Goal: Task Accomplishment & Management: Complete application form

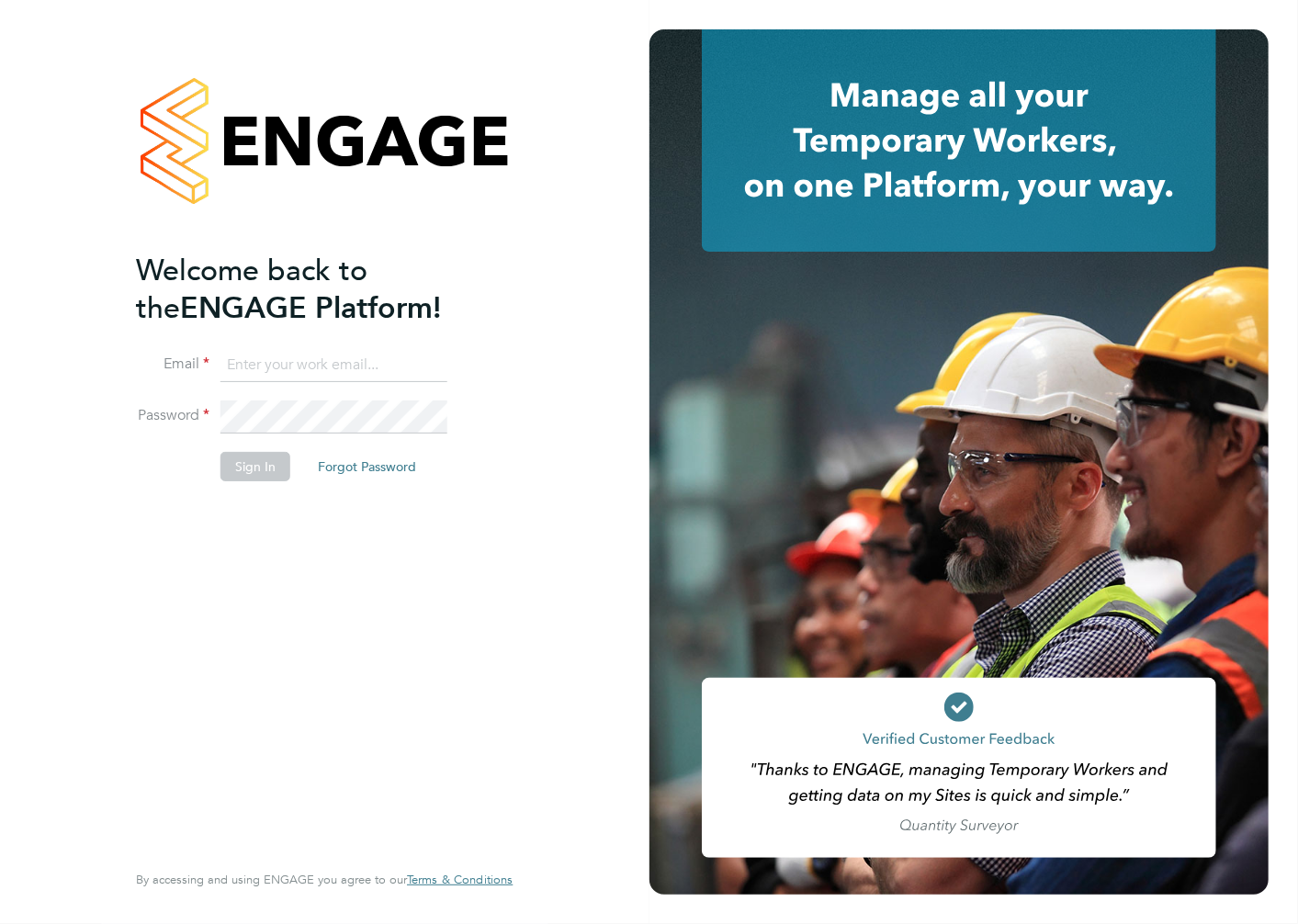
type input "charlotte.elliott-walkey@hays.com"
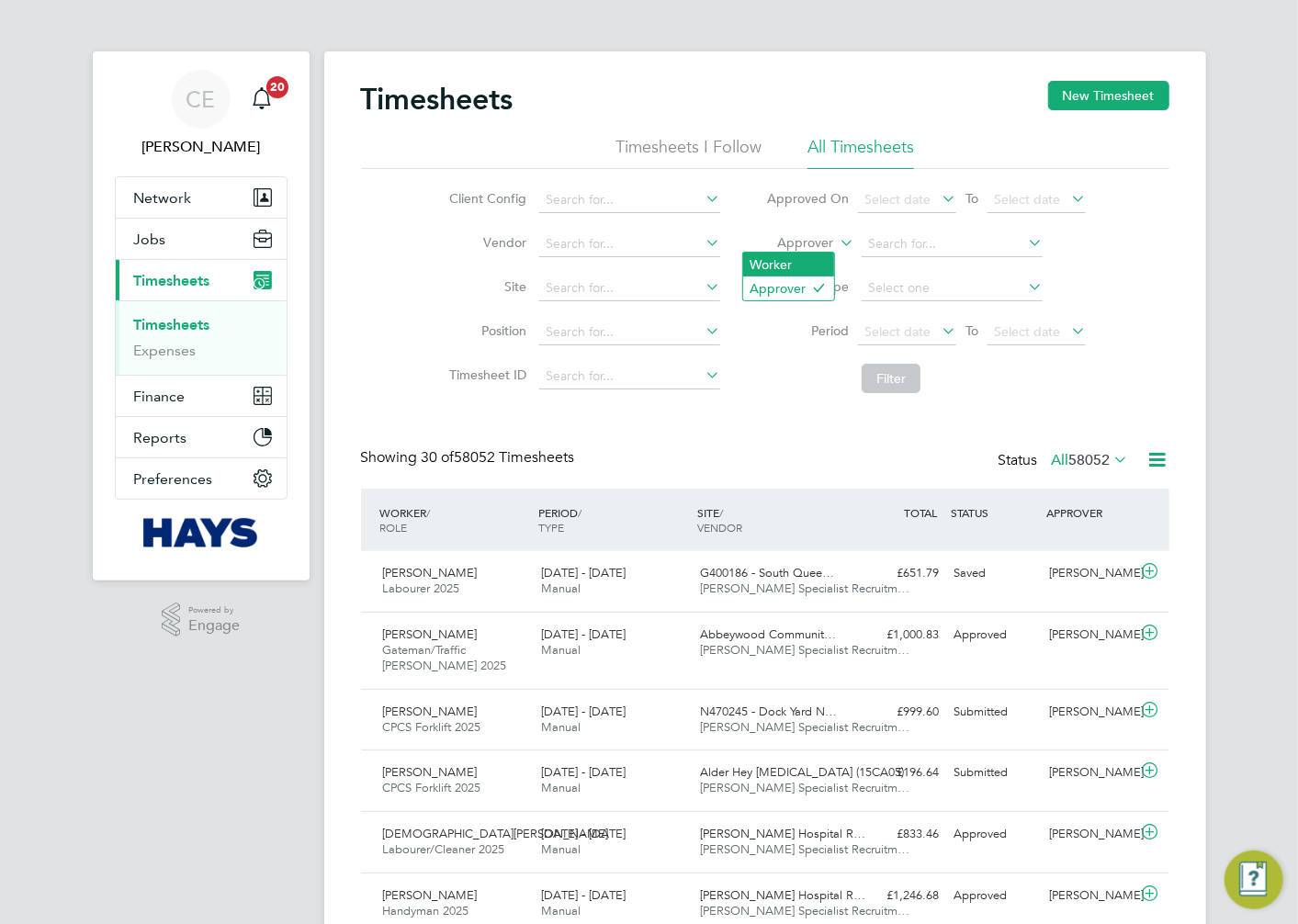
click at [813, 263] on li "Worker" at bounding box center [789, 264] width 91 height 24
click at [894, 240] on input at bounding box center [952, 244] width 181 height 26
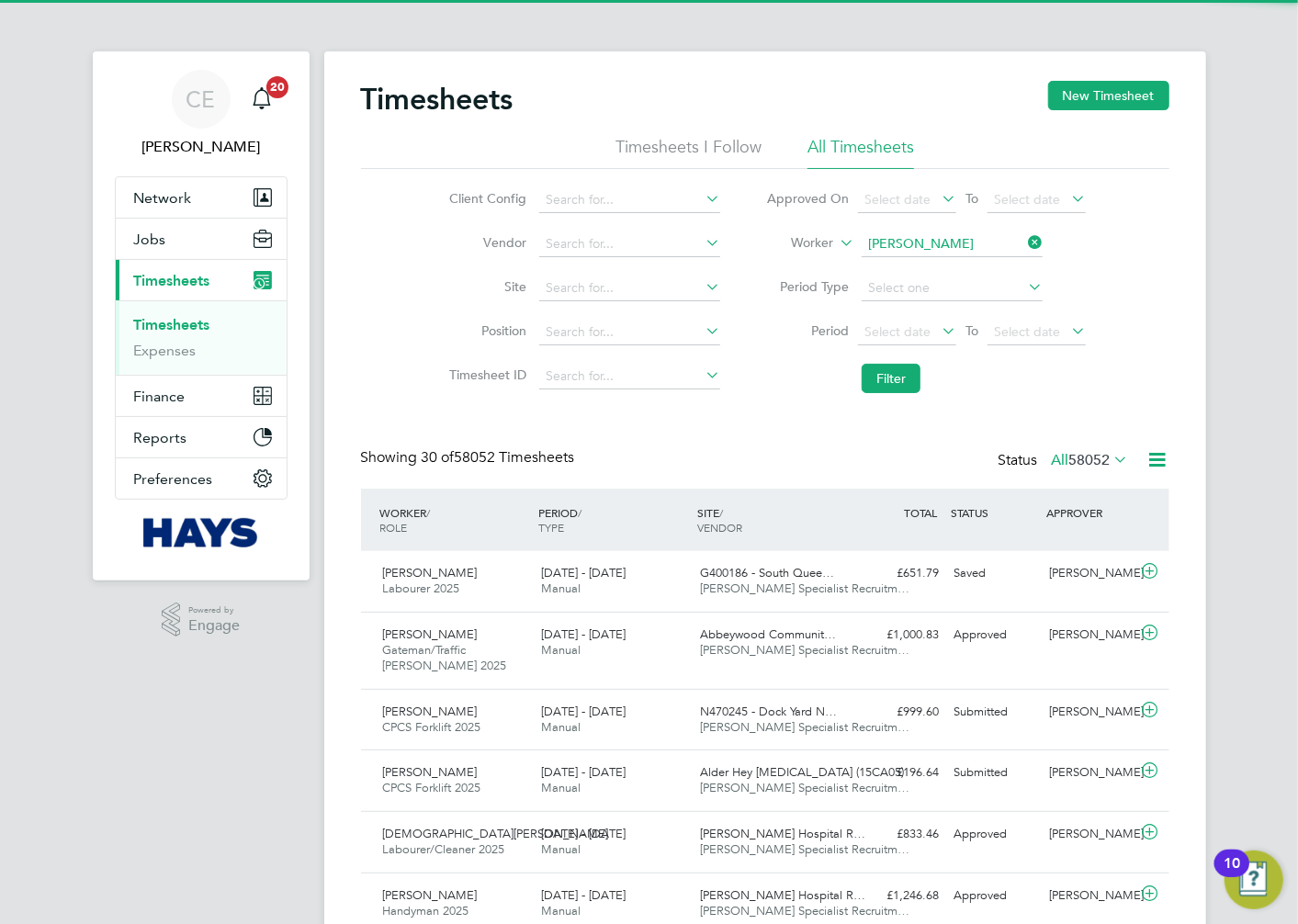
click at [905, 274] on b "[PERSON_NAME]" at bounding box center [921, 270] width 107 height 16
type input "[PERSON_NAME]"
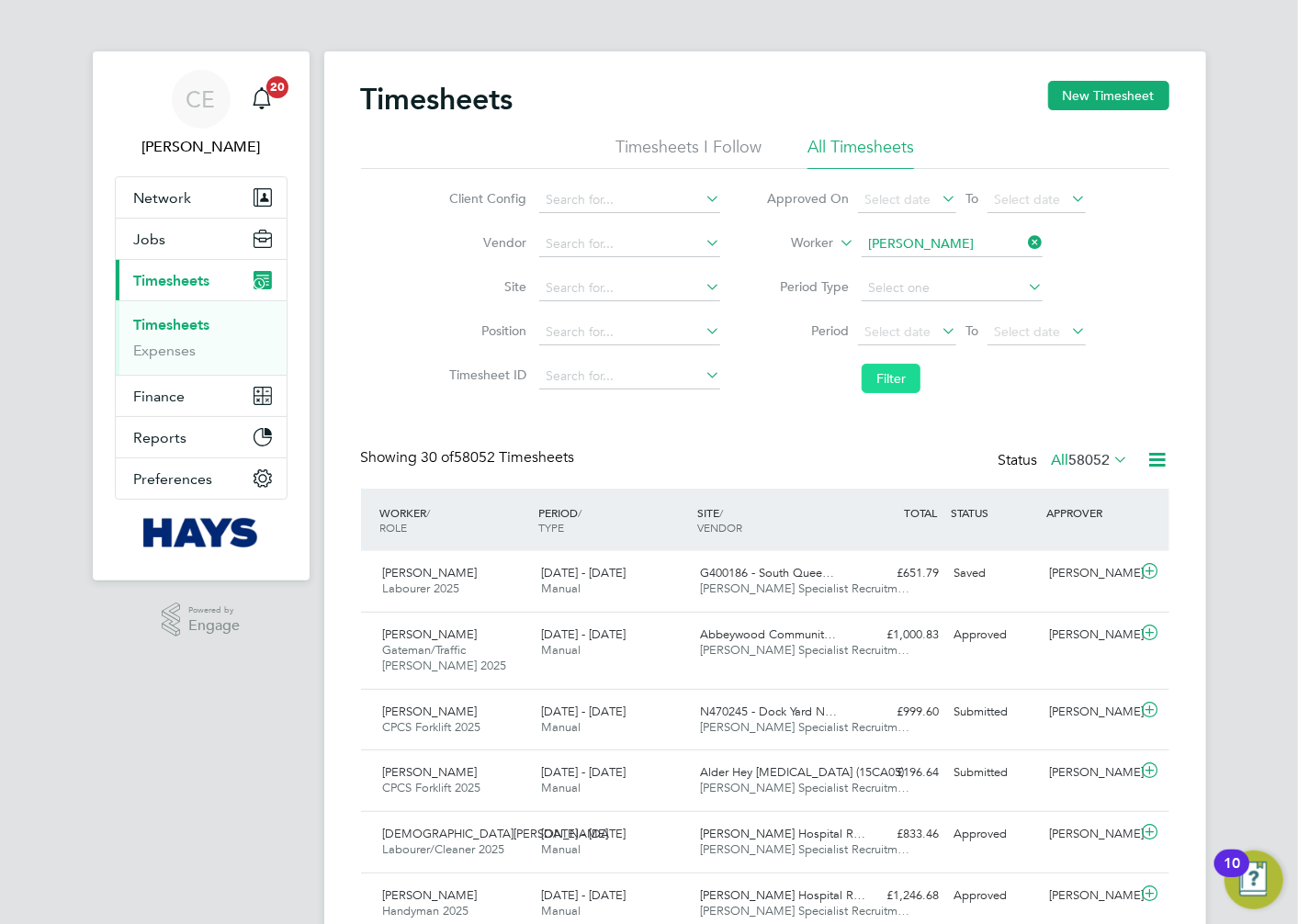
click at [892, 387] on button "Filter" at bounding box center [890, 378] width 59 height 29
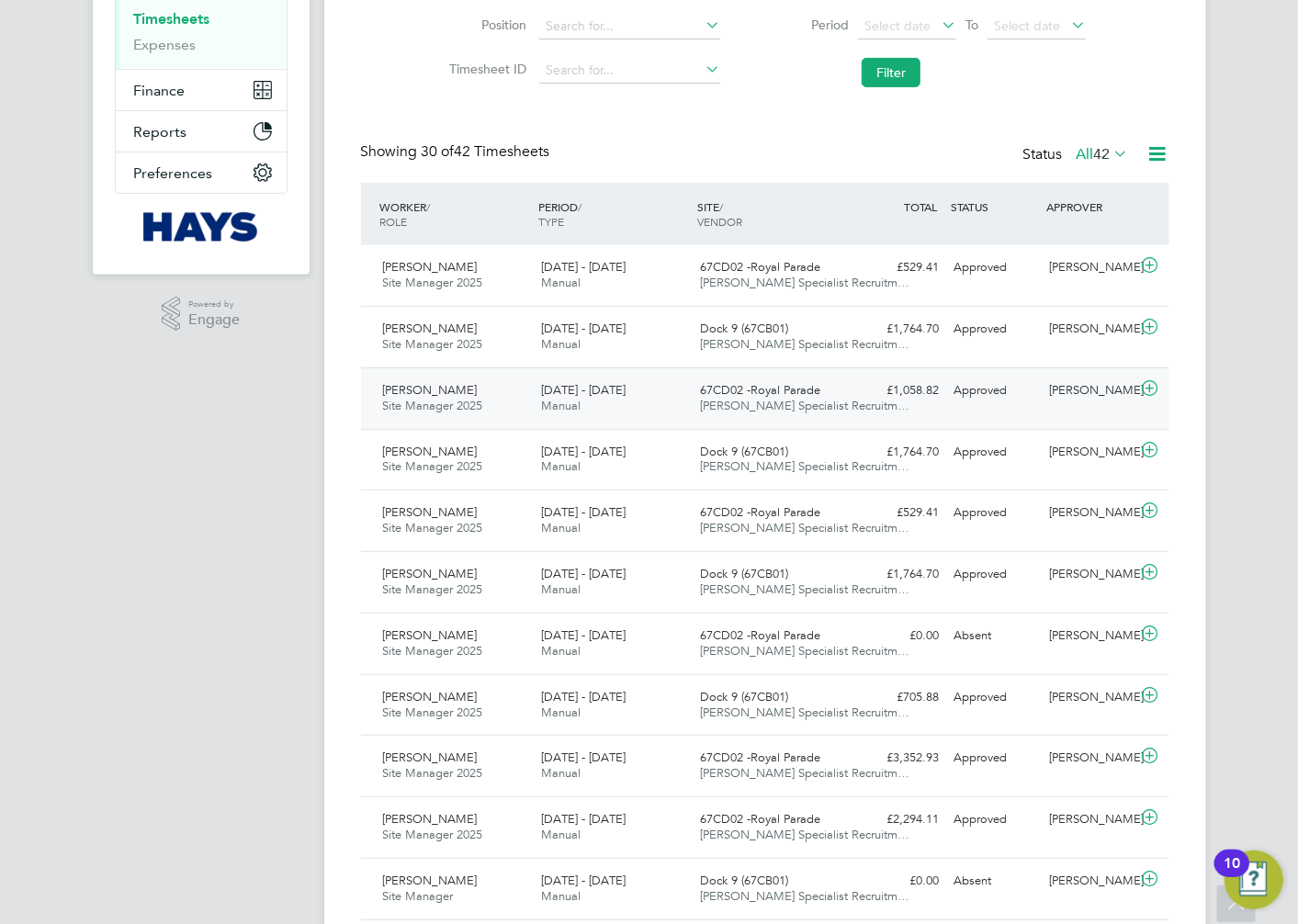
click at [882, 407] on div "Bradley Reed Site Manager 2025 20 - 26 Sep 2025 20 - 26 Sep 2025 Manual 67CD02 …" at bounding box center [765, 399] width 809 height 62
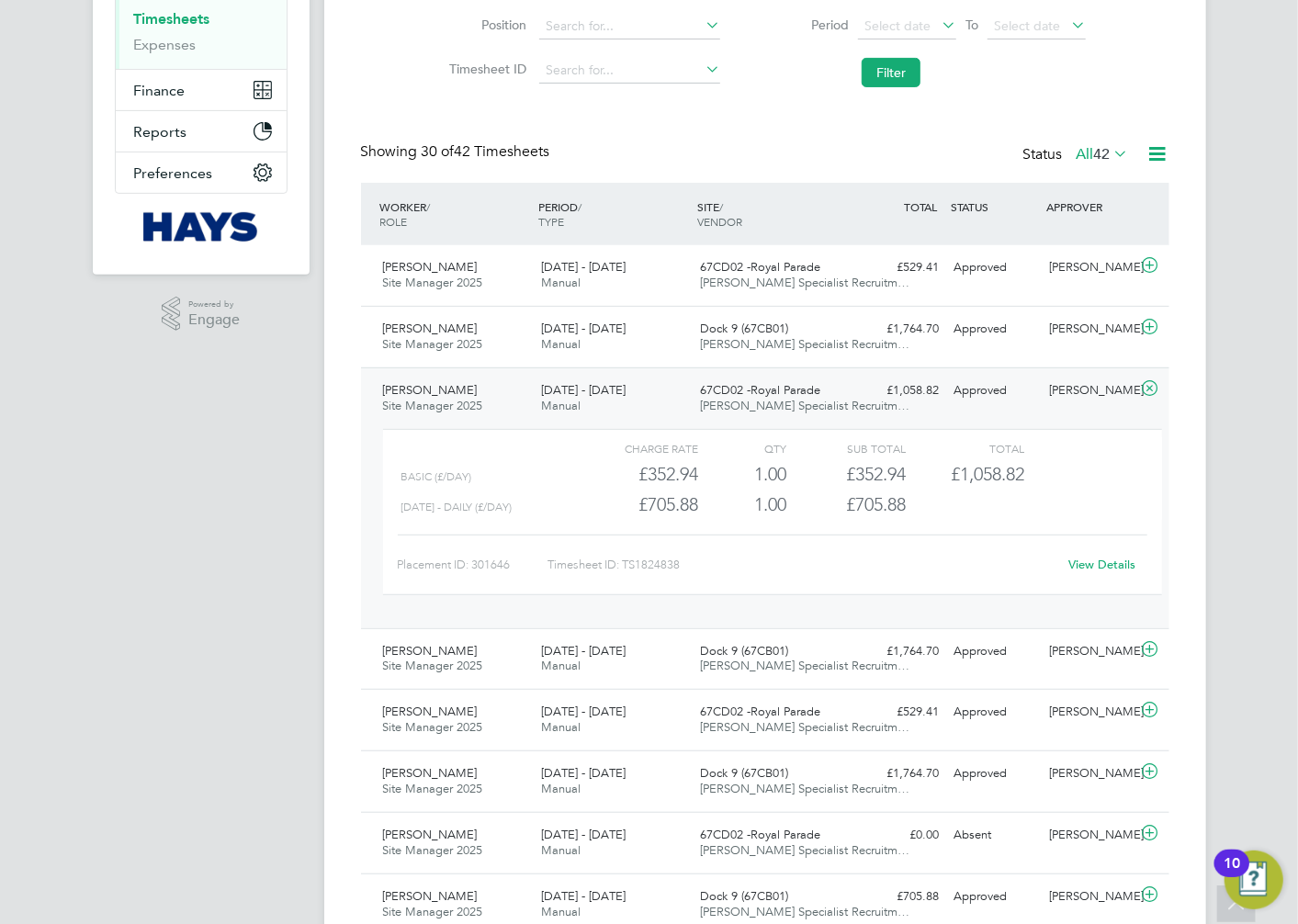
click at [1081, 561] on link "View Details" at bounding box center [1102, 564] width 67 height 16
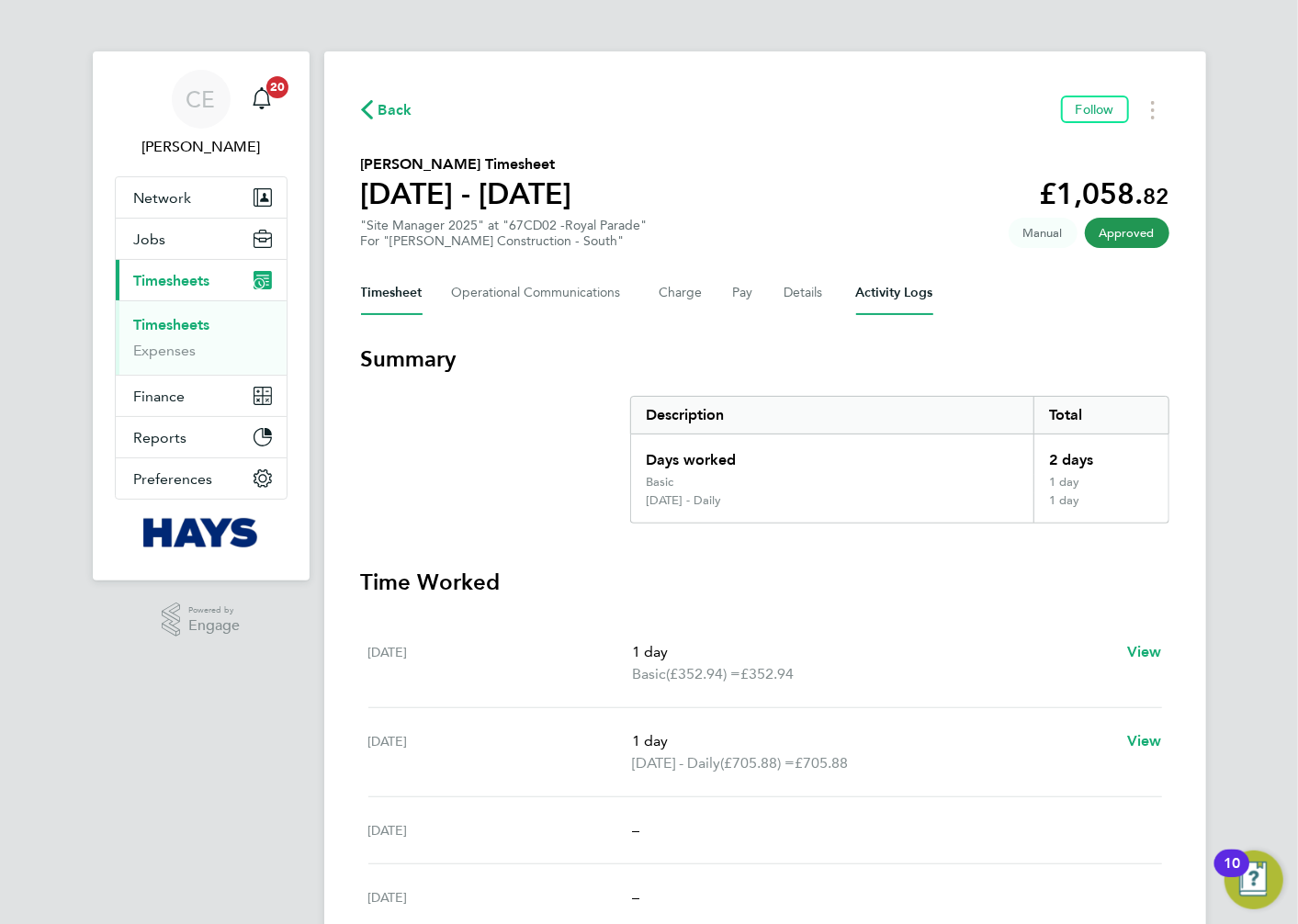
click at [876, 292] on Logs-tab "Activity Logs" at bounding box center [894, 293] width 77 height 44
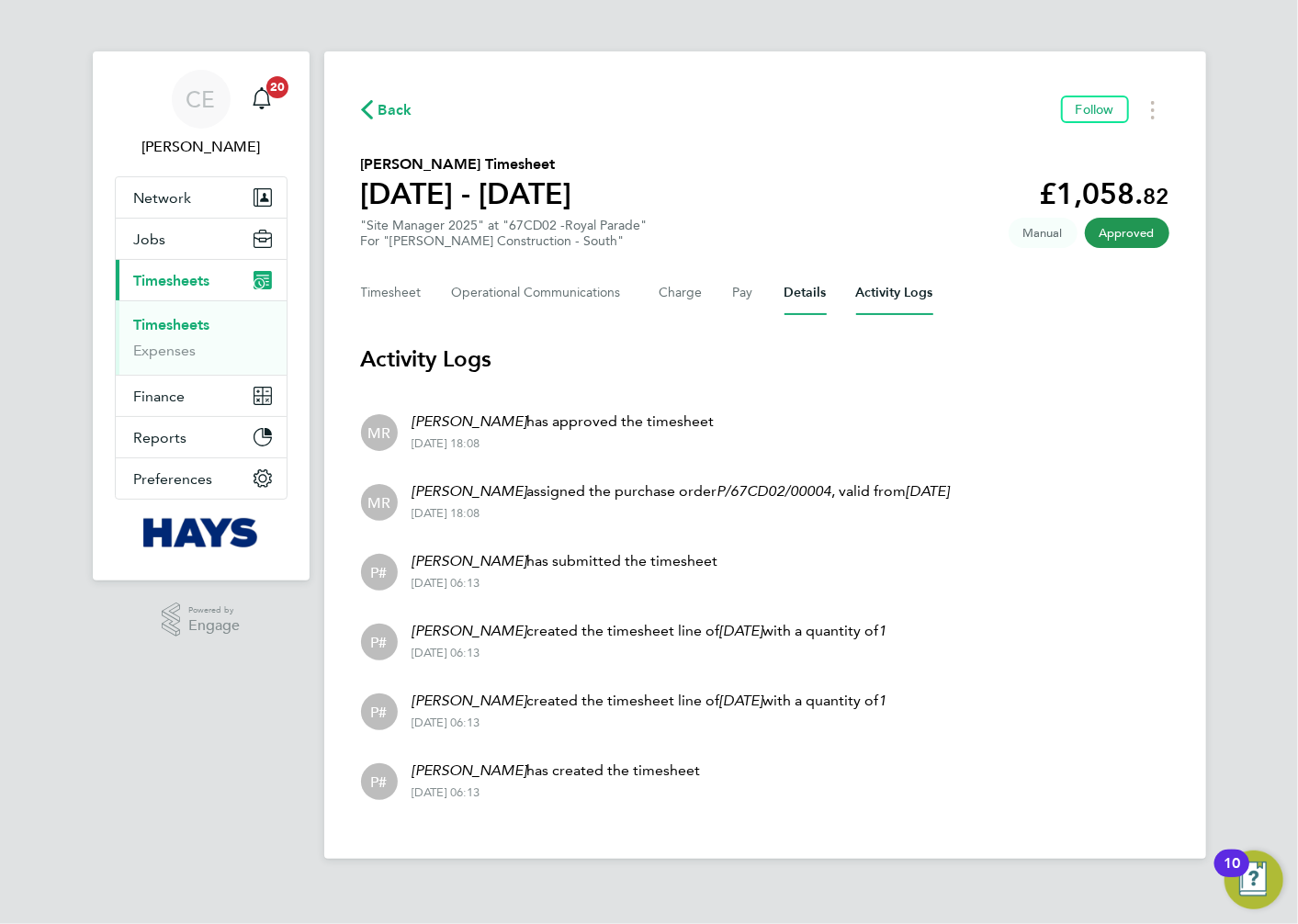
click at [811, 295] on button "Details" at bounding box center [806, 293] width 42 height 44
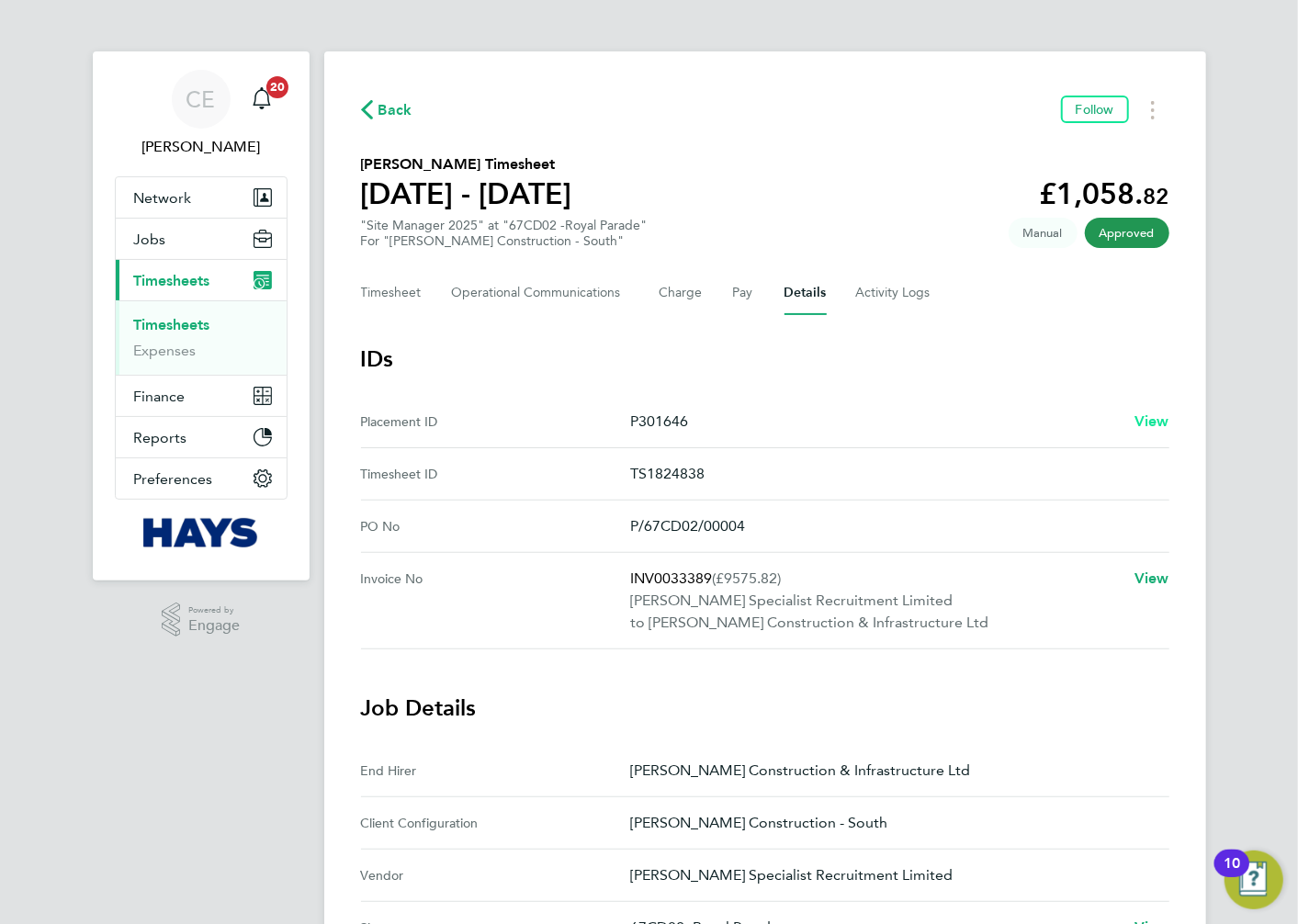
click at [1154, 414] on span "View" at bounding box center [1151, 422] width 35 height 18
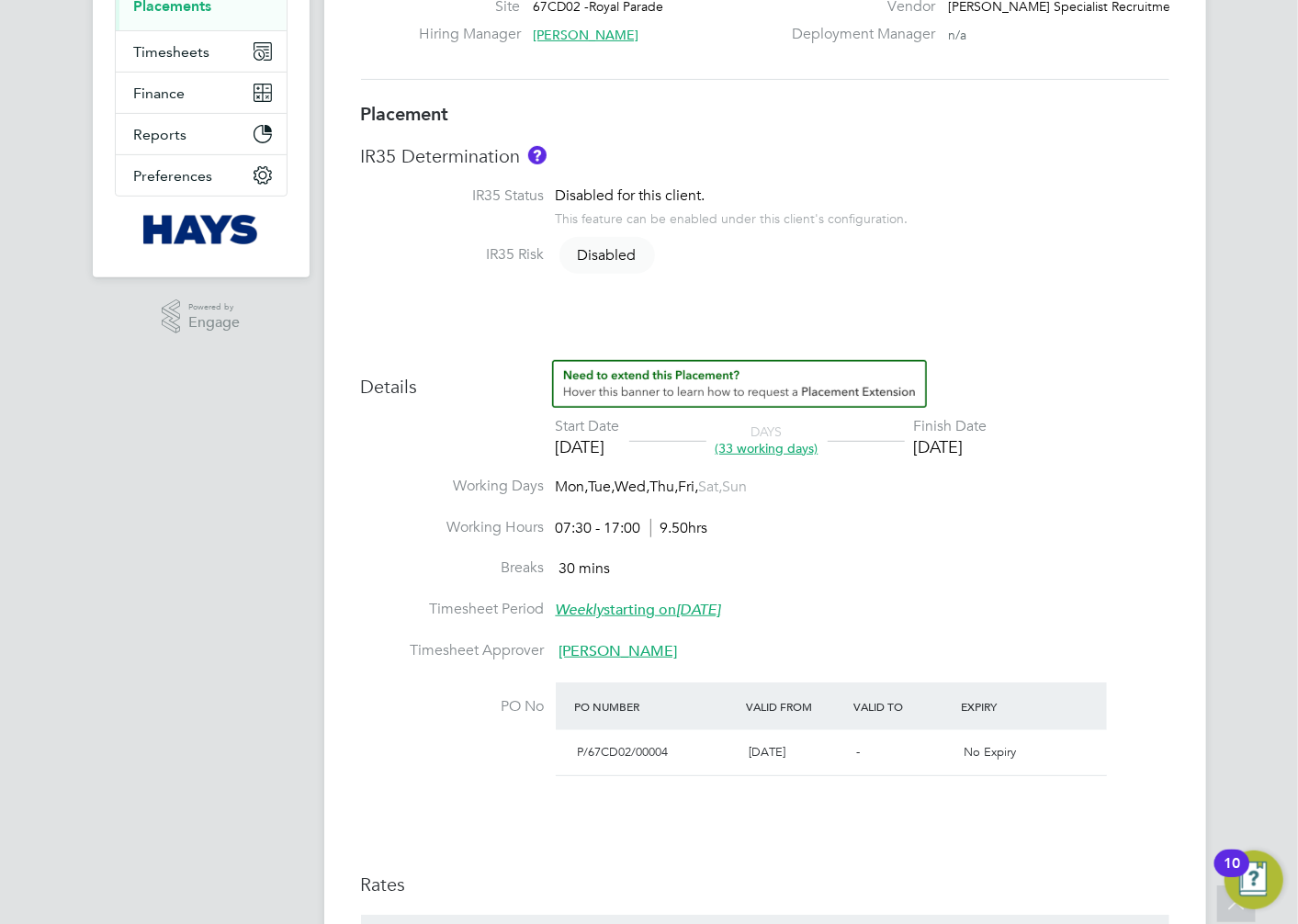
scroll to position [102, 0]
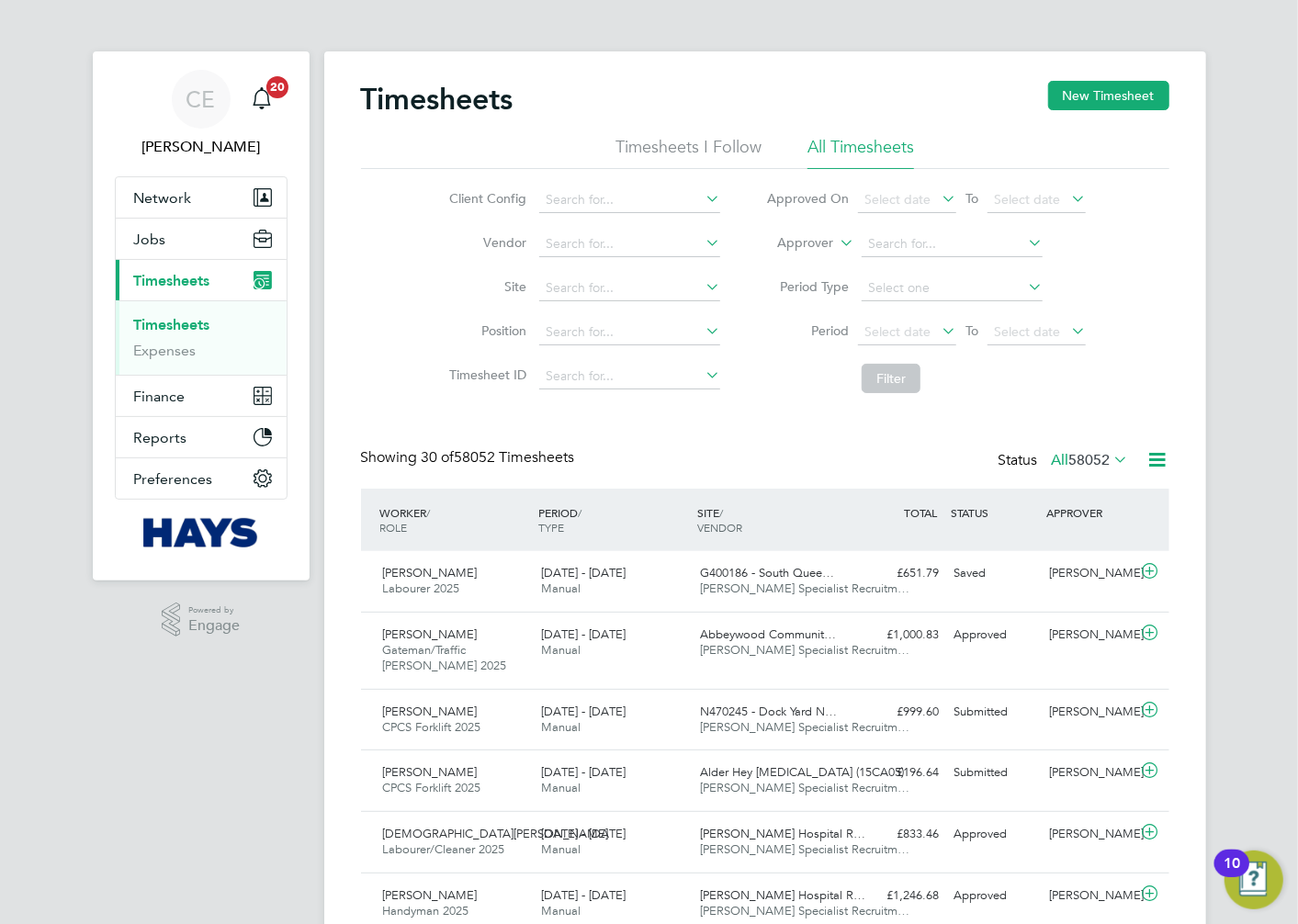
drag, startPoint x: 0, startPoint y: 0, endPoint x: 841, endPoint y: 248, distance: 876.8
click at [836, 244] on icon at bounding box center [836, 237] width 0 height 17
drag, startPoint x: 824, startPoint y: 268, endPoint x: 837, endPoint y: 271, distance: 13.3
click at [822, 269] on li "Worker" at bounding box center [789, 264] width 91 height 24
click at [983, 248] on input at bounding box center [952, 244] width 181 height 26
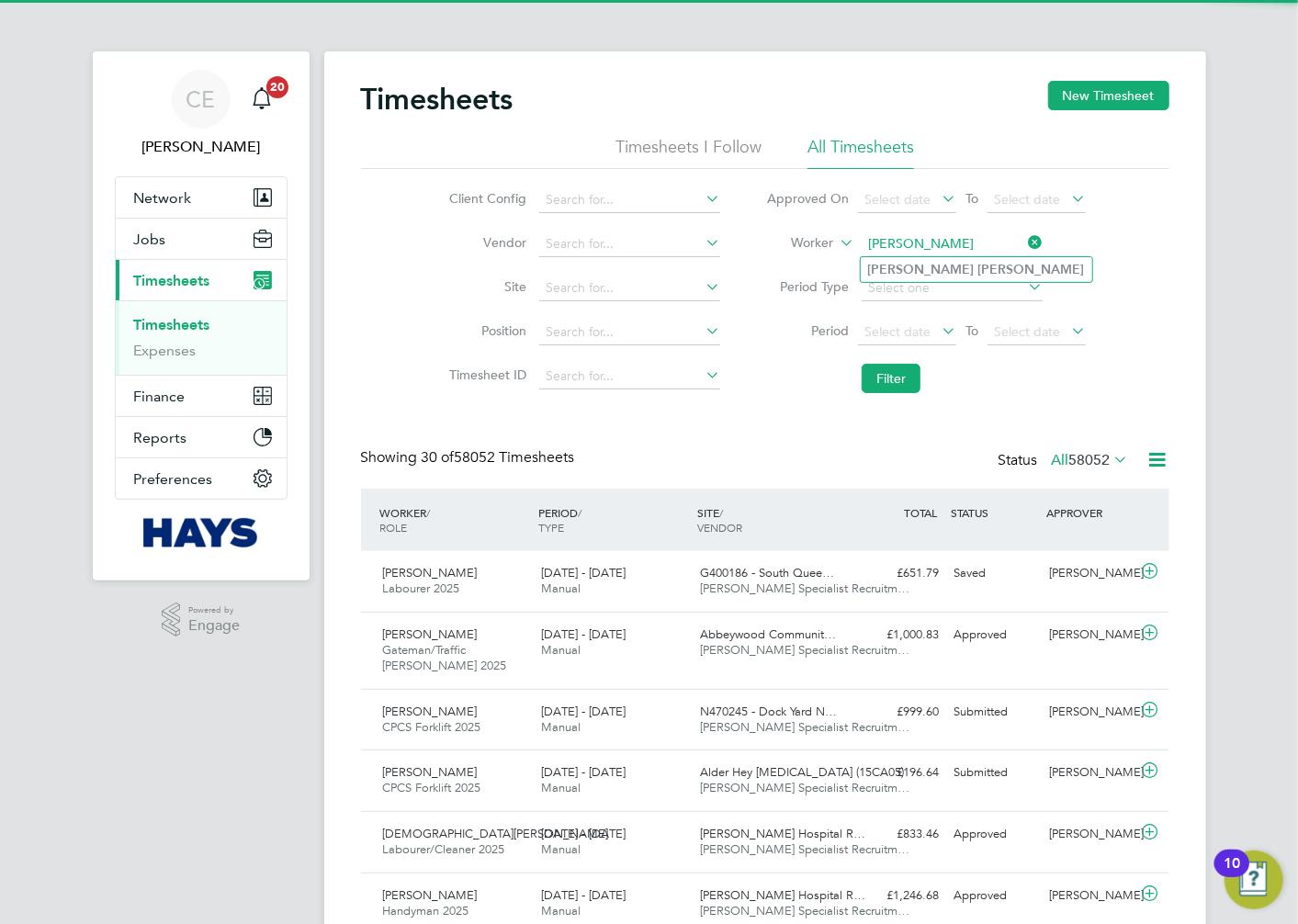
click at [969, 249] on input "[PERSON_NAME]" at bounding box center [952, 244] width 181 height 26
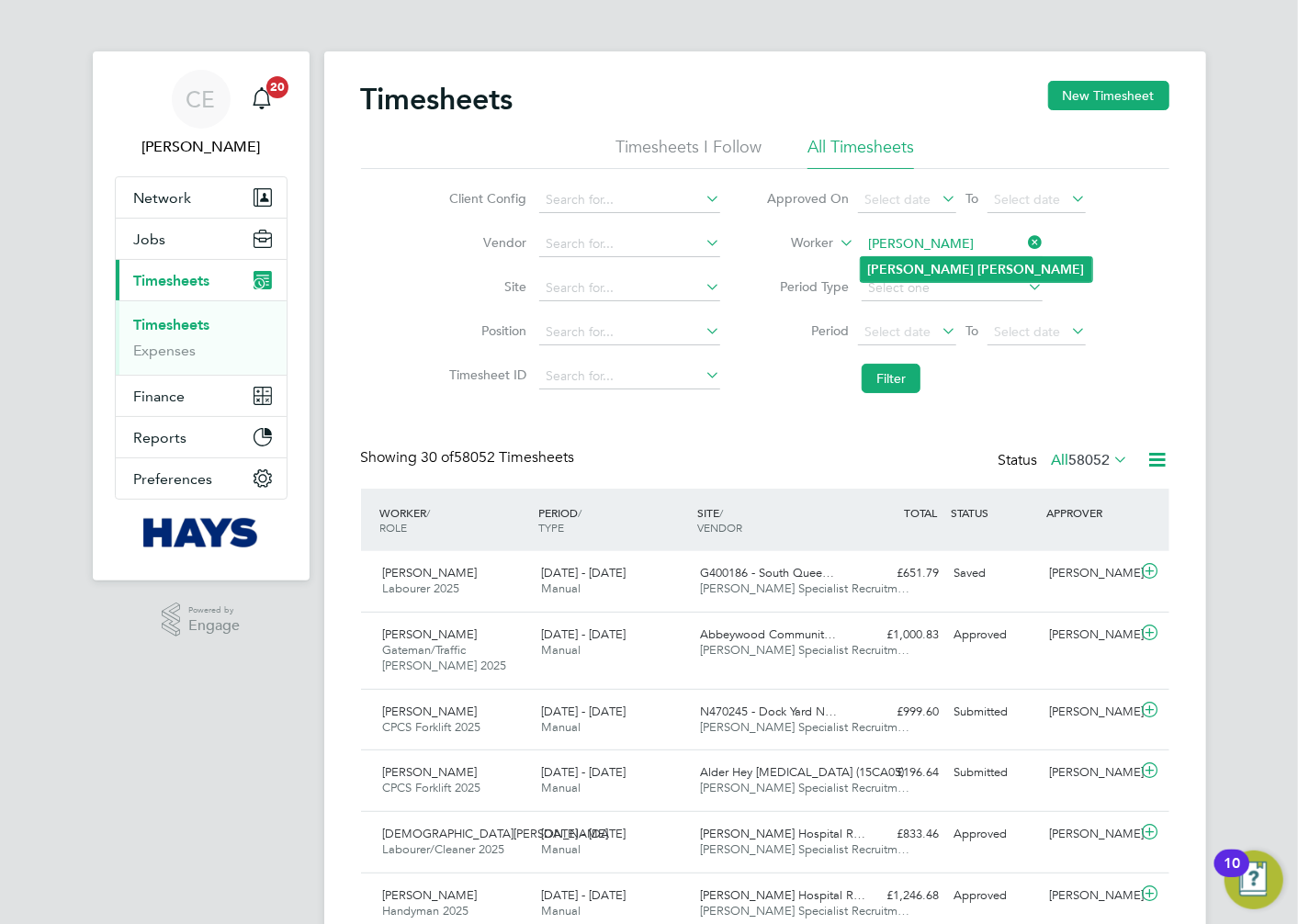
click at [961, 263] on li "Bradley Reed" at bounding box center [976, 269] width 231 height 25
type input "[PERSON_NAME]"
click at [903, 373] on button "Filter" at bounding box center [890, 378] width 59 height 29
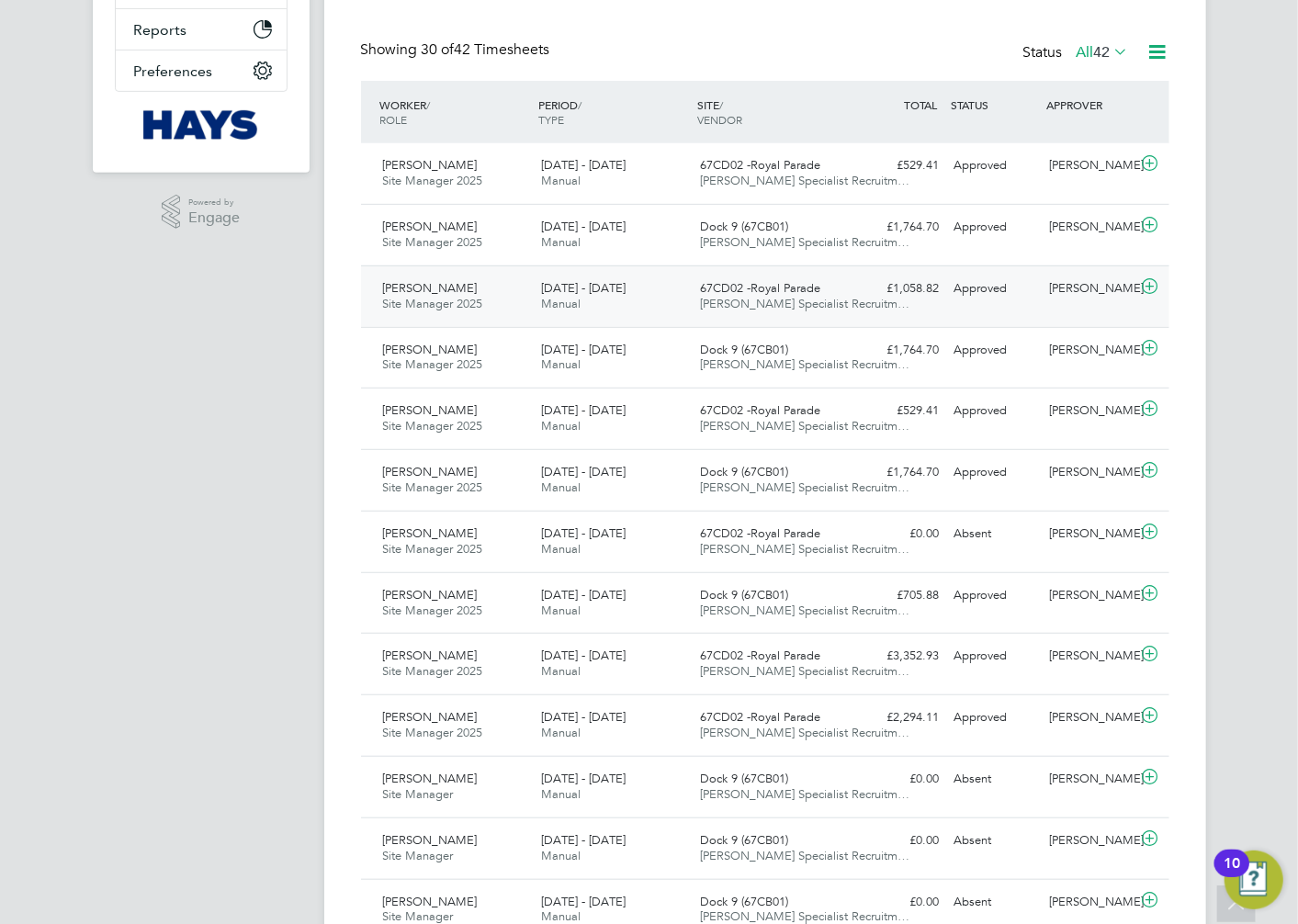
click at [875, 296] on div "£1,058.82 Approved" at bounding box center [899, 289] width 96 height 30
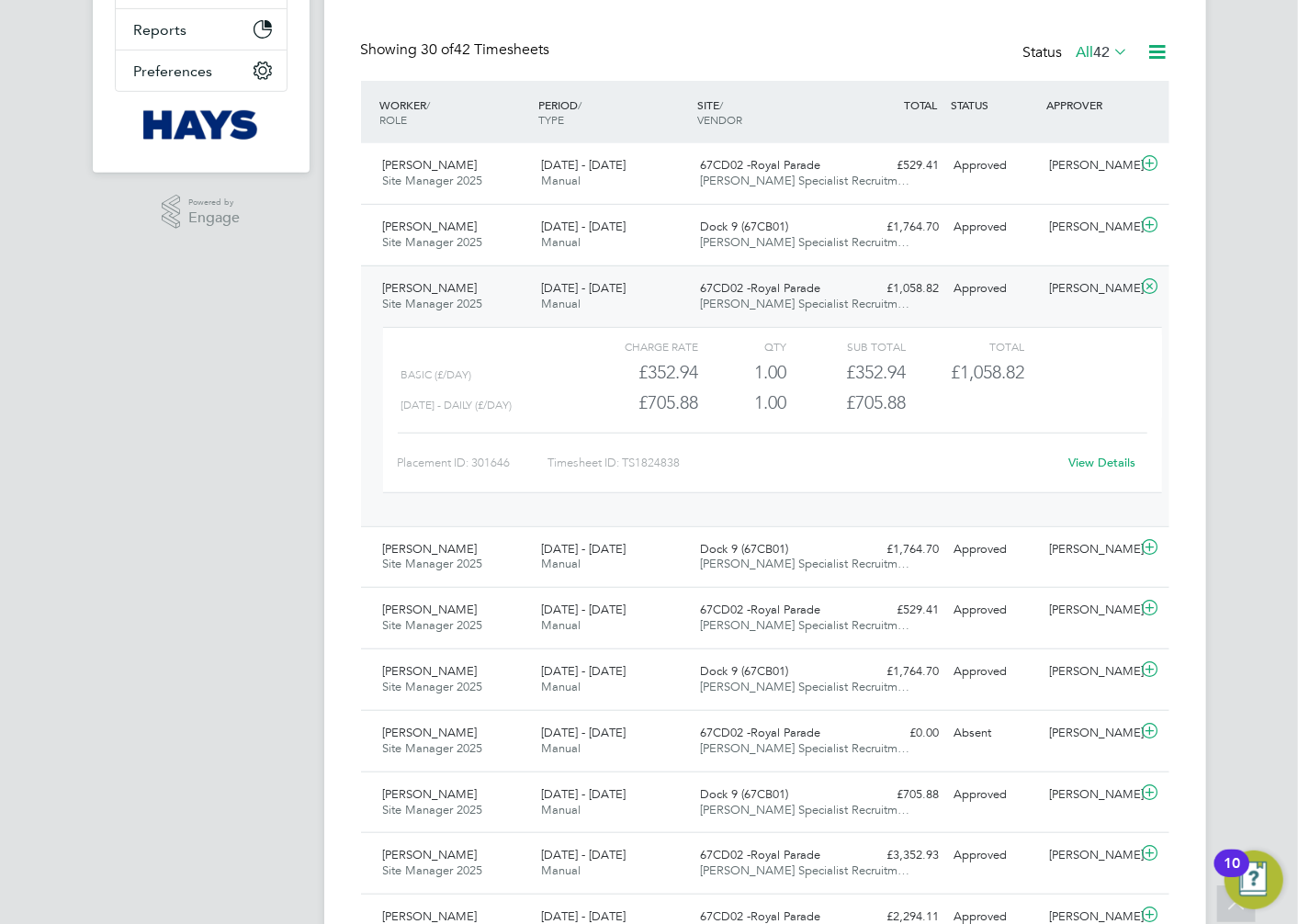
drag, startPoint x: 1097, startPoint y: 451, endPoint x: 985, endPoint y: 462, distance: 112.5
click at [985, 462] on div "Timesheet ID: TS1824838" at bounding box center [802, 462] width 509 height 29
click at [1110, 465] on link "View Details" at bounding box center [1102, 462] width 67 height 16
click at [841, 301] on div "67CD02 -Royal Parade Hays Specialist Recruitm…" at bounding box center [772, 297] width 159 height 46
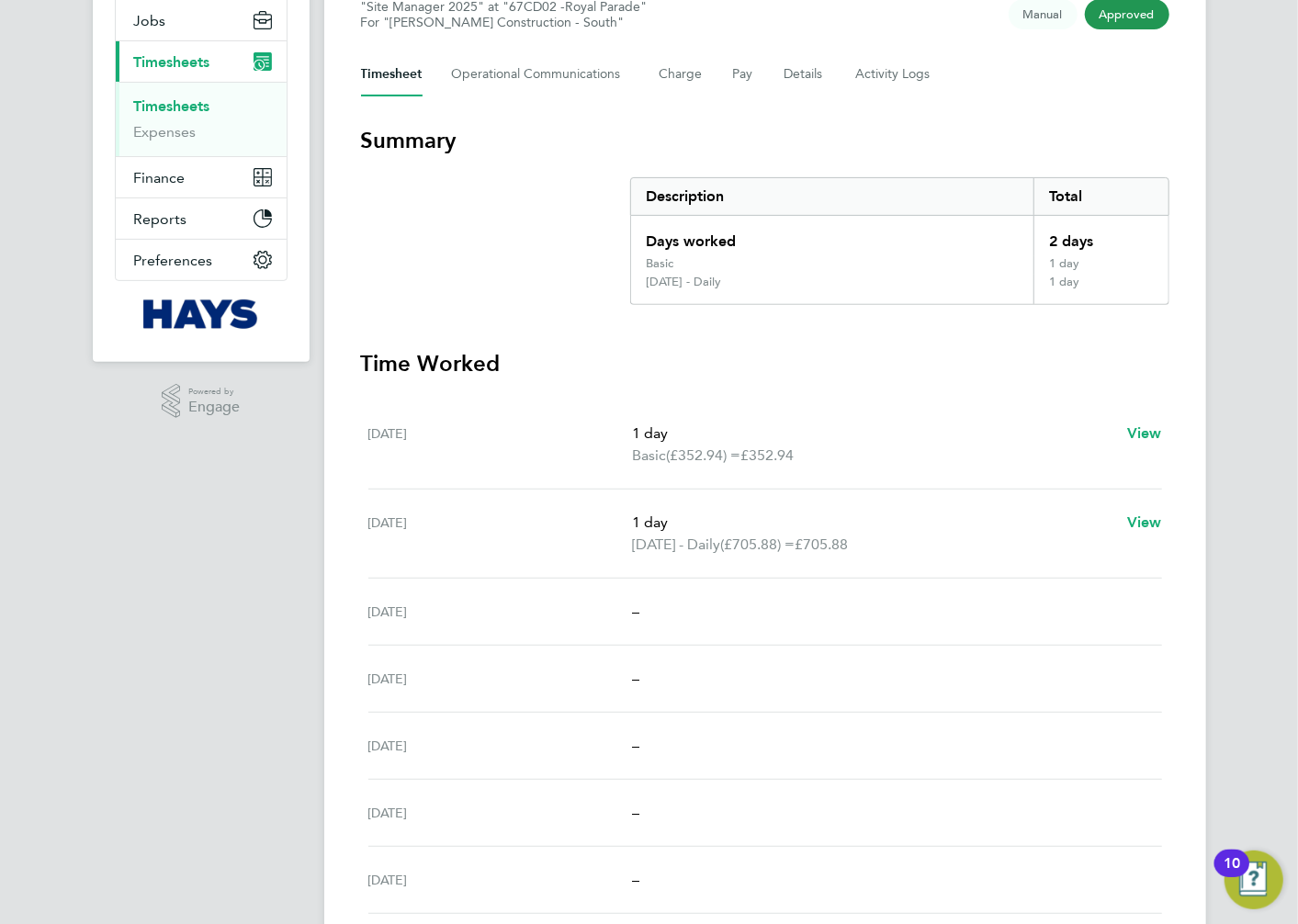
scroll to position [366, 0]
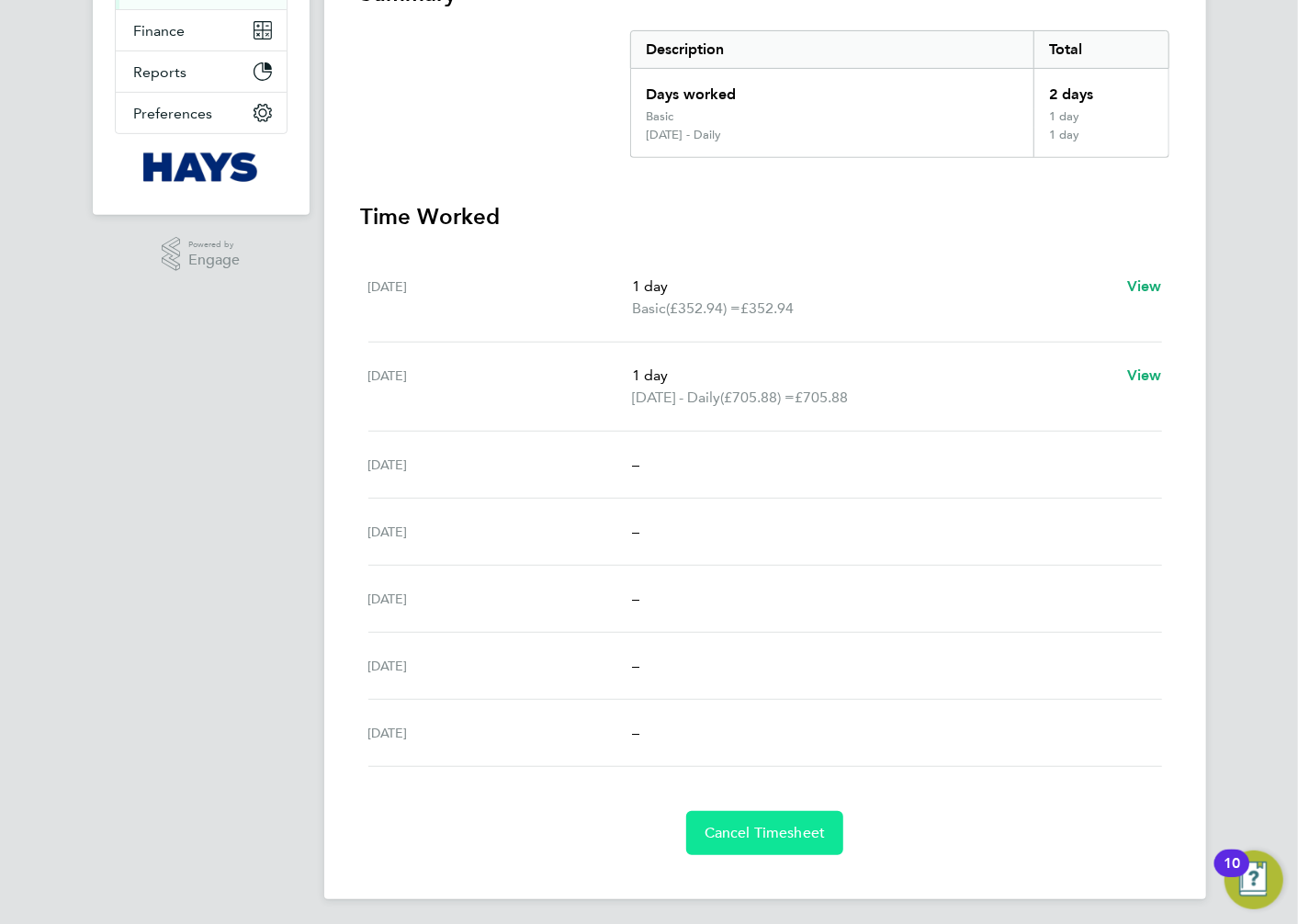
click at [778, 842] on button "Cancel Timesheet" at bounding box center [765, 833] width 158 height 44
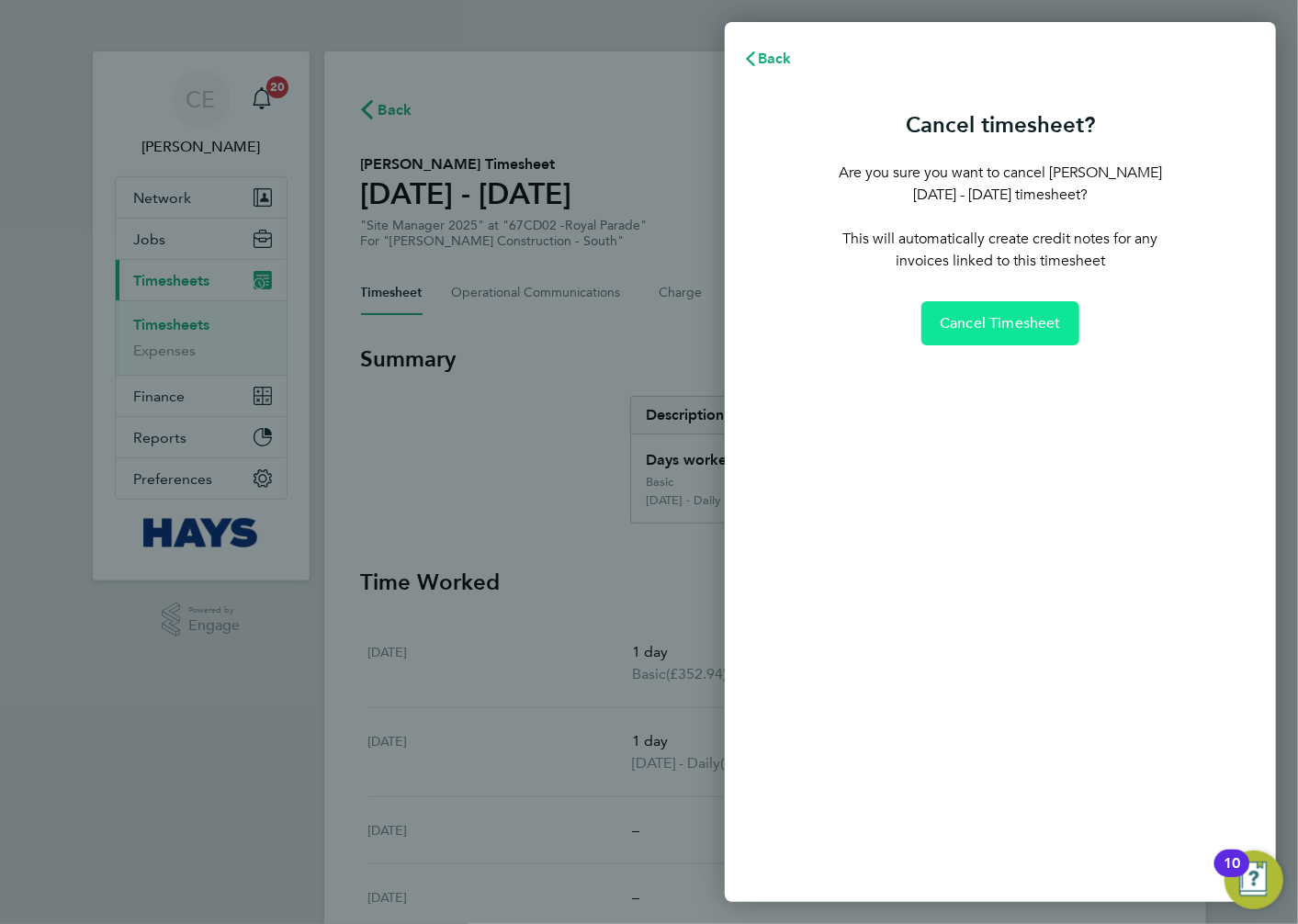
click at [1050, 329] on span "Cancel Timesheet" at bounding box center [1001, 323] width 122 height 18
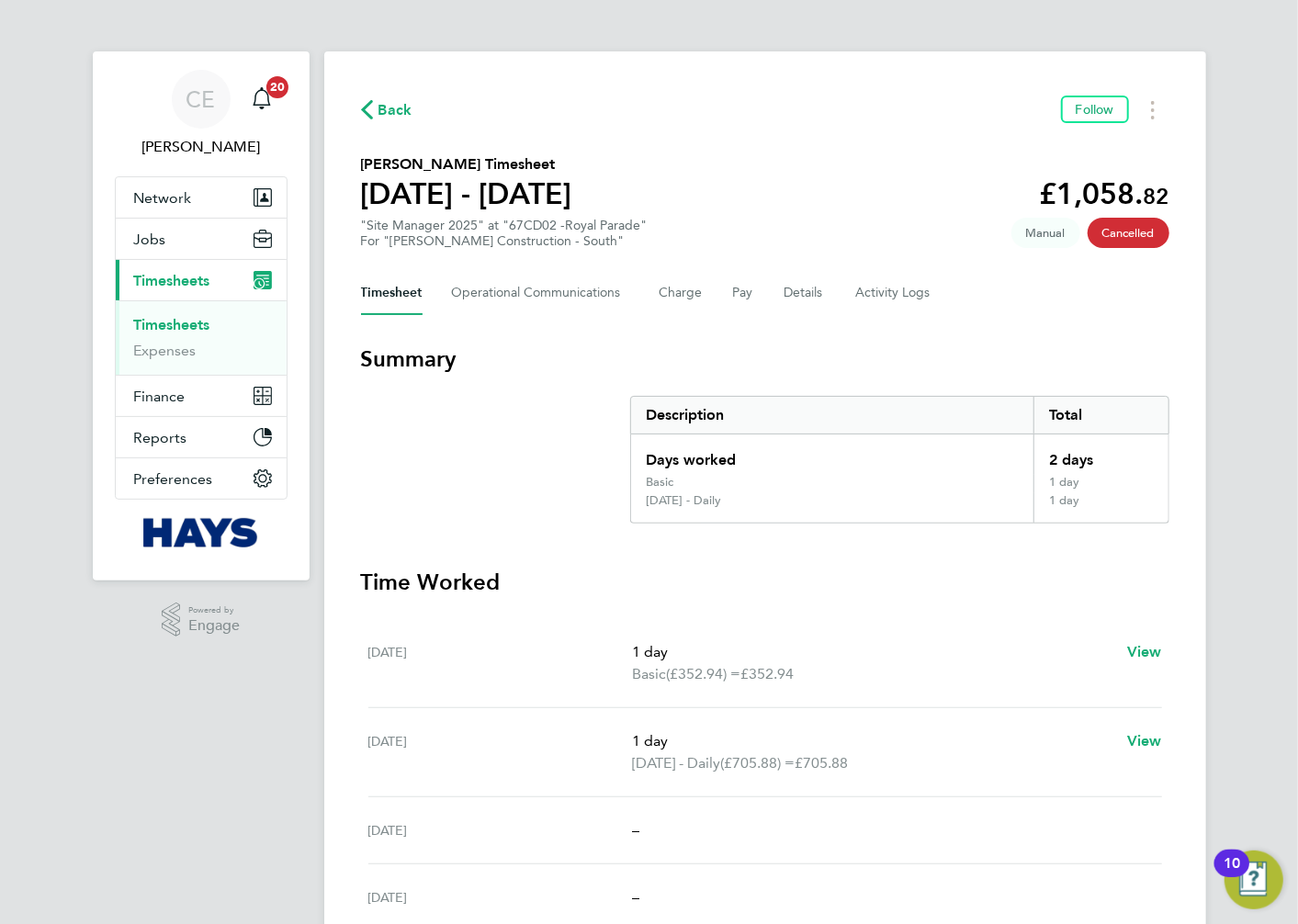
click at [191, 329] on link "Timesheets" at bounding box center [172, 325] width 76 height 18
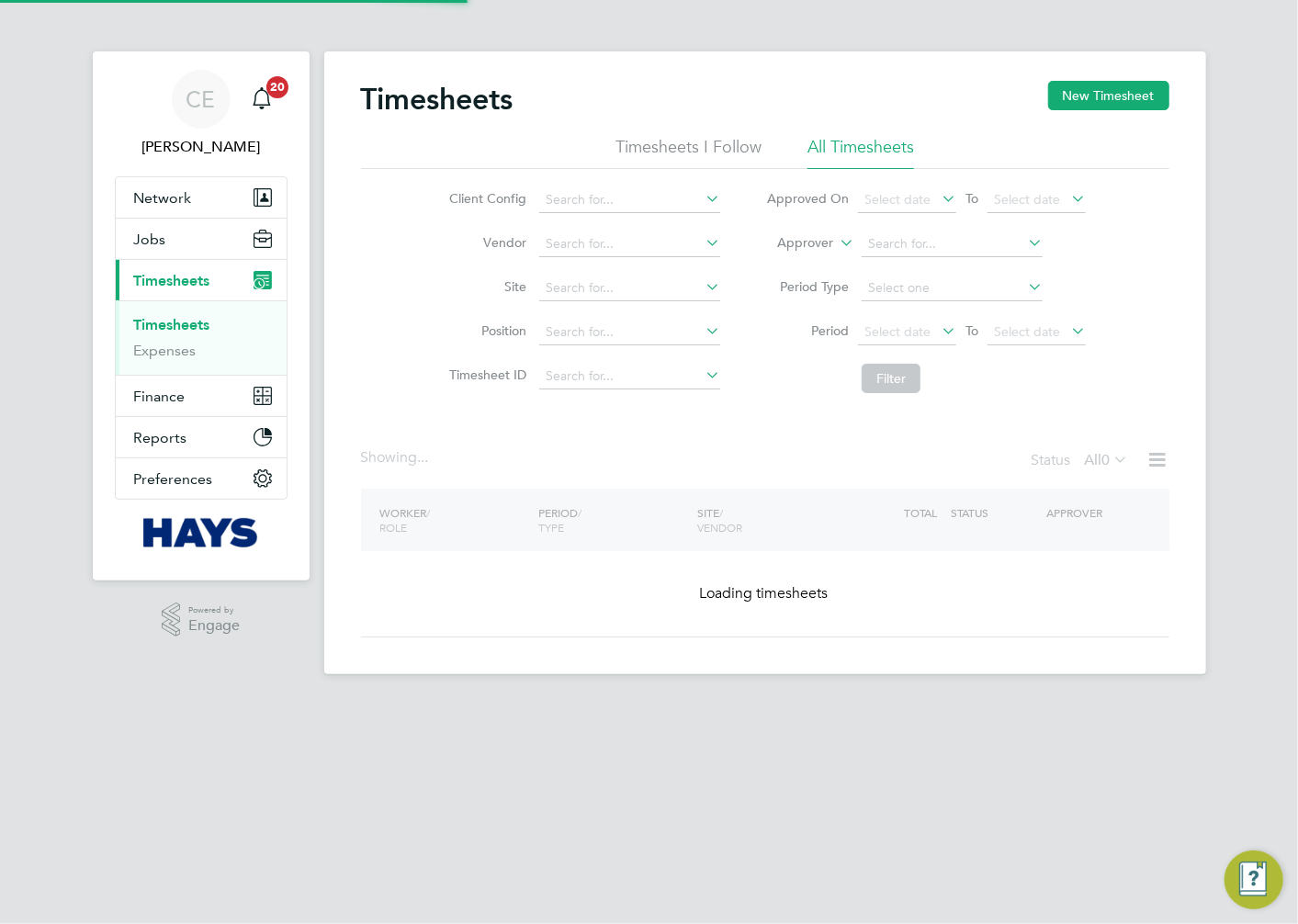
click at [1099, 102] on button "New Timesheet" at bounding box center [1109, 95] width 122 height 29
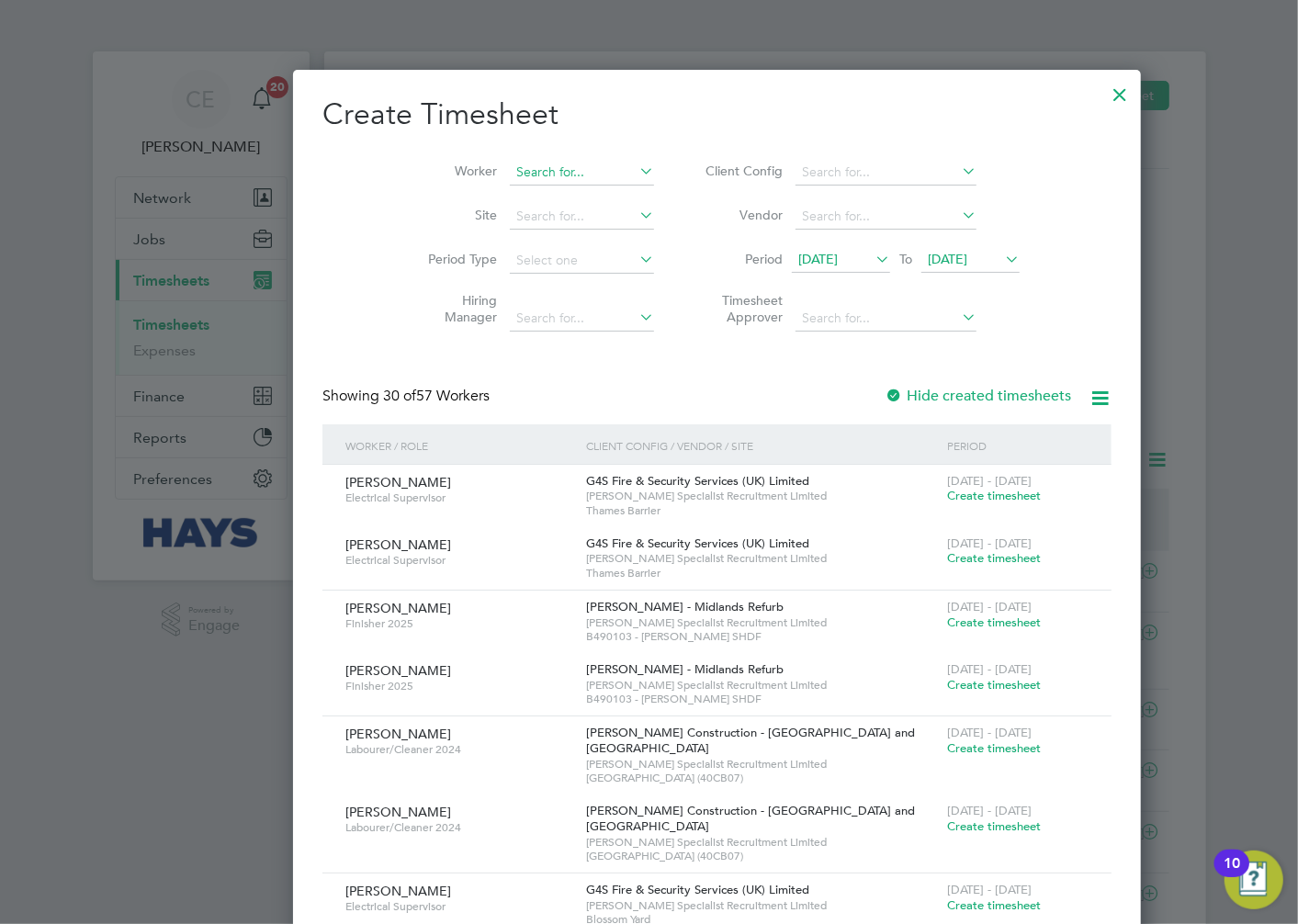
click at [509, 167] on input at bounding box center [581, 172] width 145 height 26
type input "v"
click at [557, 193] on b "[PERSON_NAME]" at bounding box center [610, 197] width 107 height 16
type input "[PERSON_NAME]"
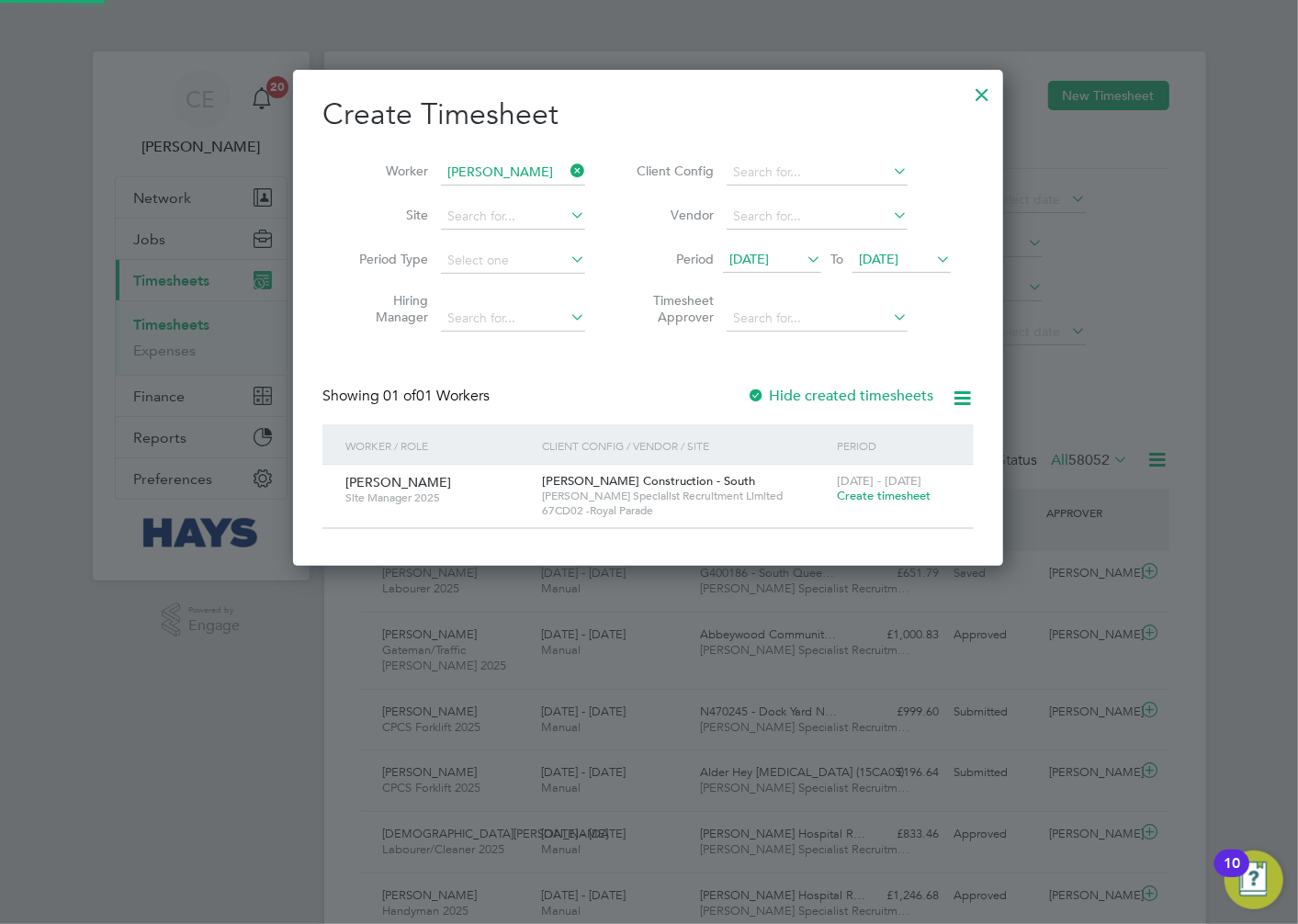
click at [769, 251] on span "[DATE]" at bounding box center [750, 259] width 40 height 17
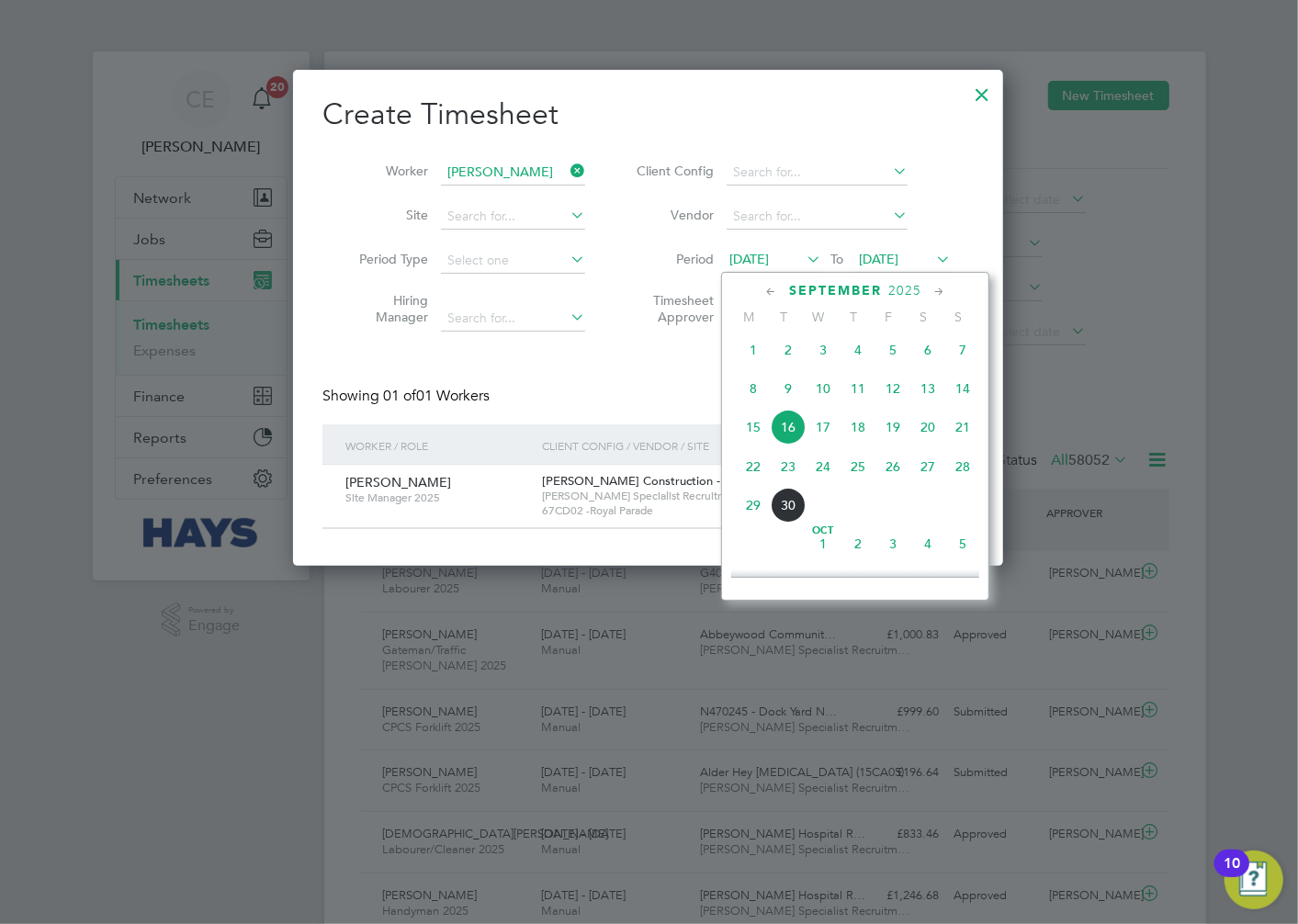
click at [932, 436] on span "20" at bounding box center [927, 427] width 35 height 35
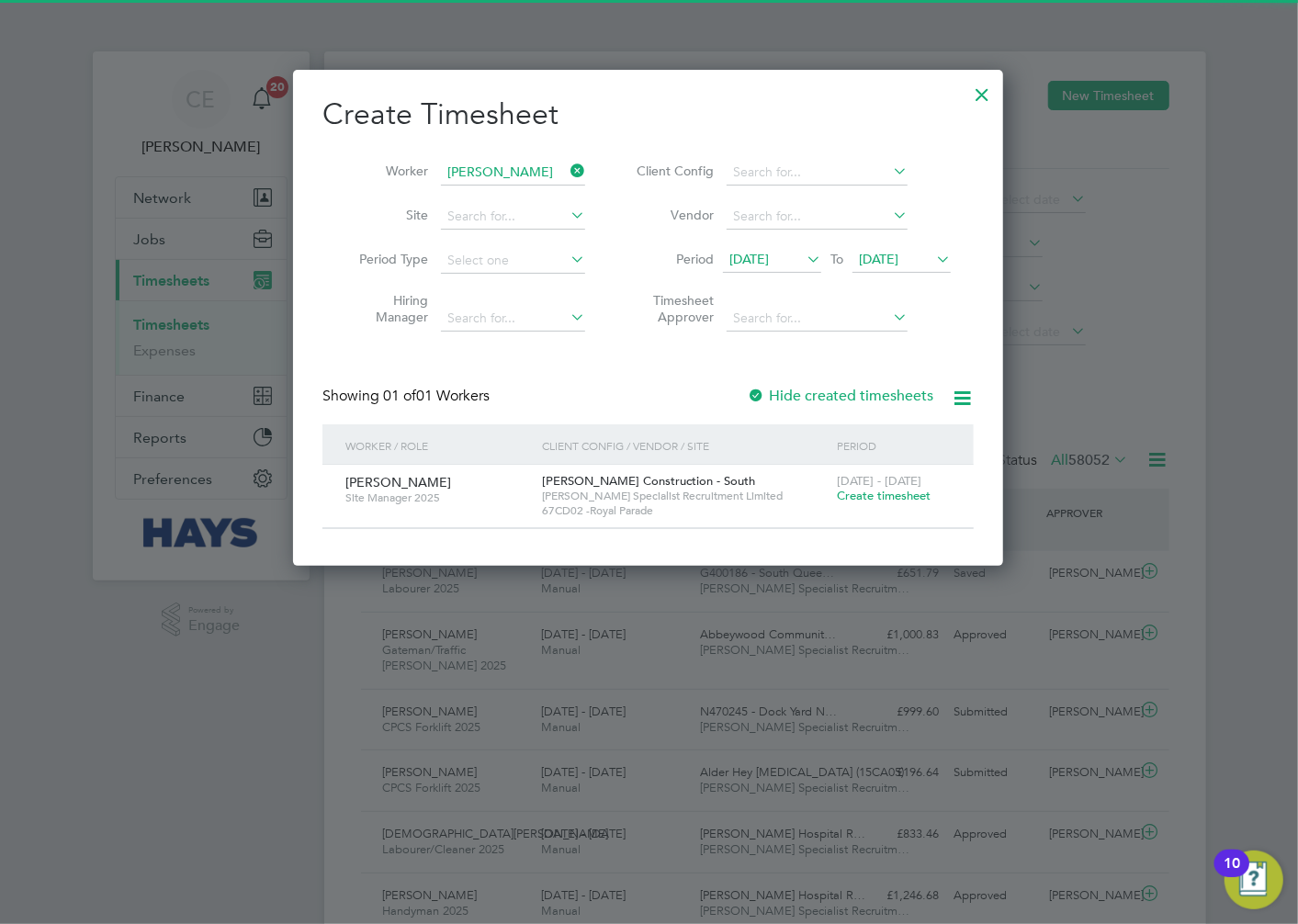
click at [897, 251] on span "[DATE]" at bounding box center [879, 259] width 40 height 17
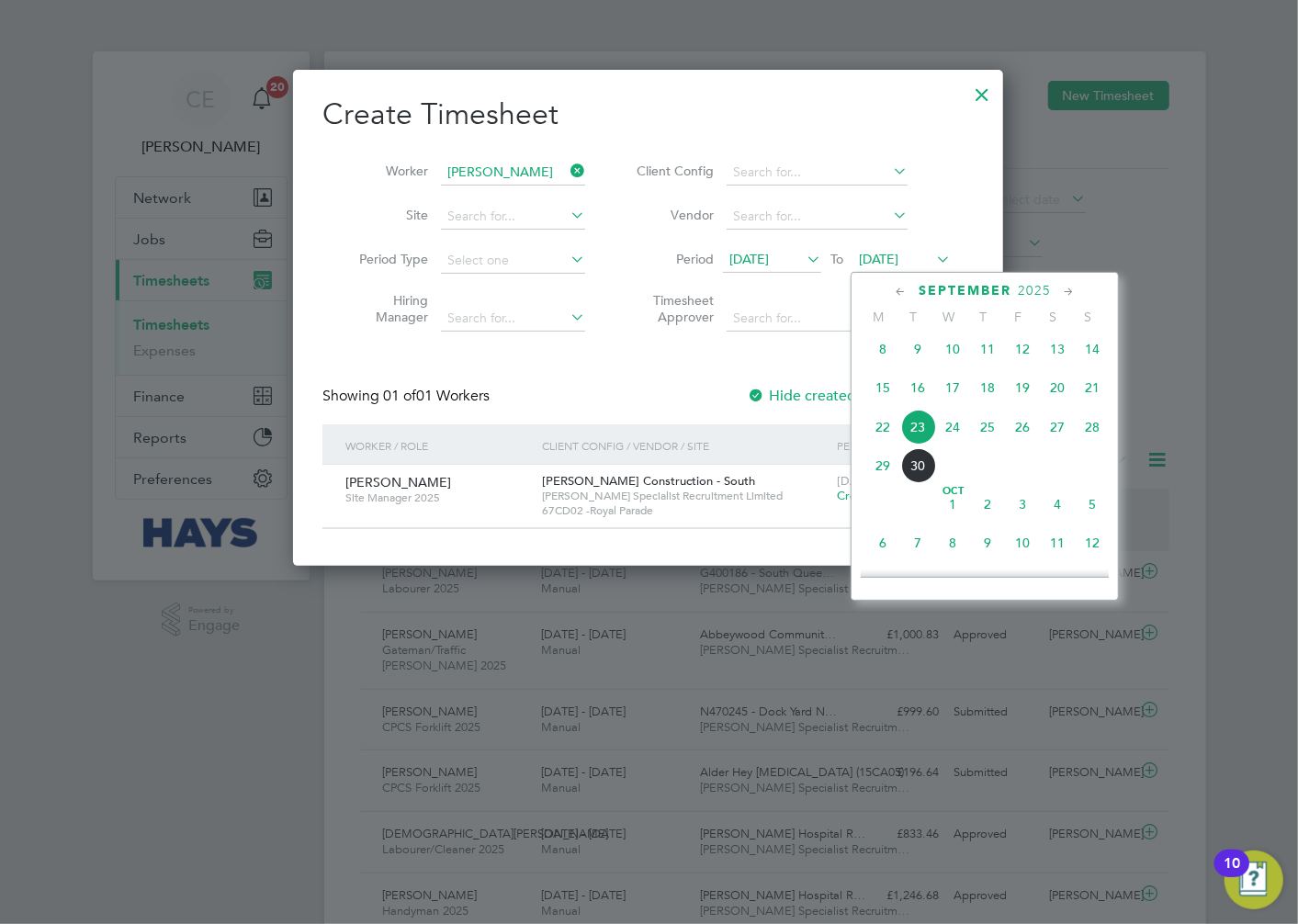
click at [1089, 397] on span "21" at bounding box center [1092, 387] width 35 height 35
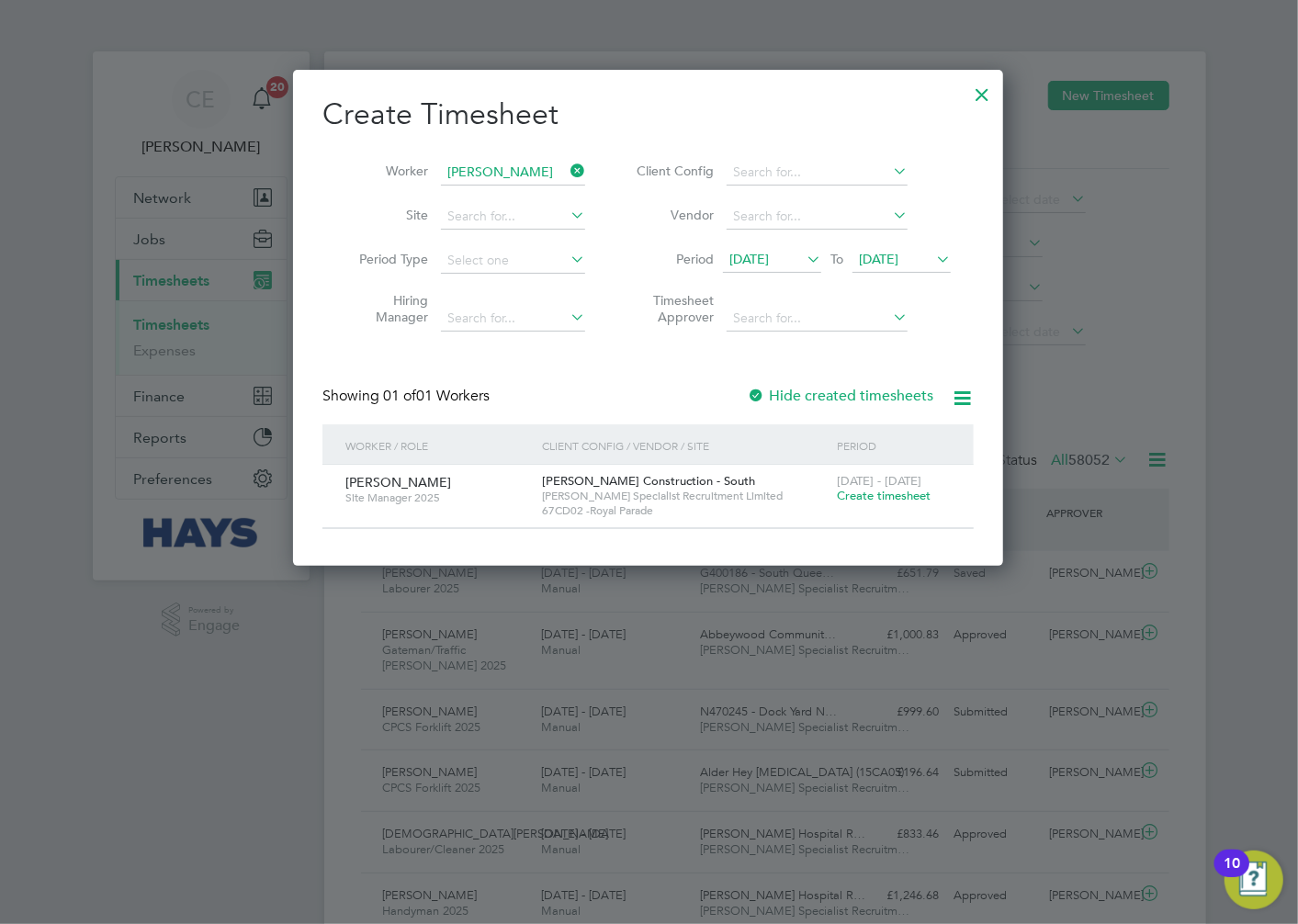
click at [886, 492] on span "Create timesheet" at bounding box center [883, 495] width 94 height 16
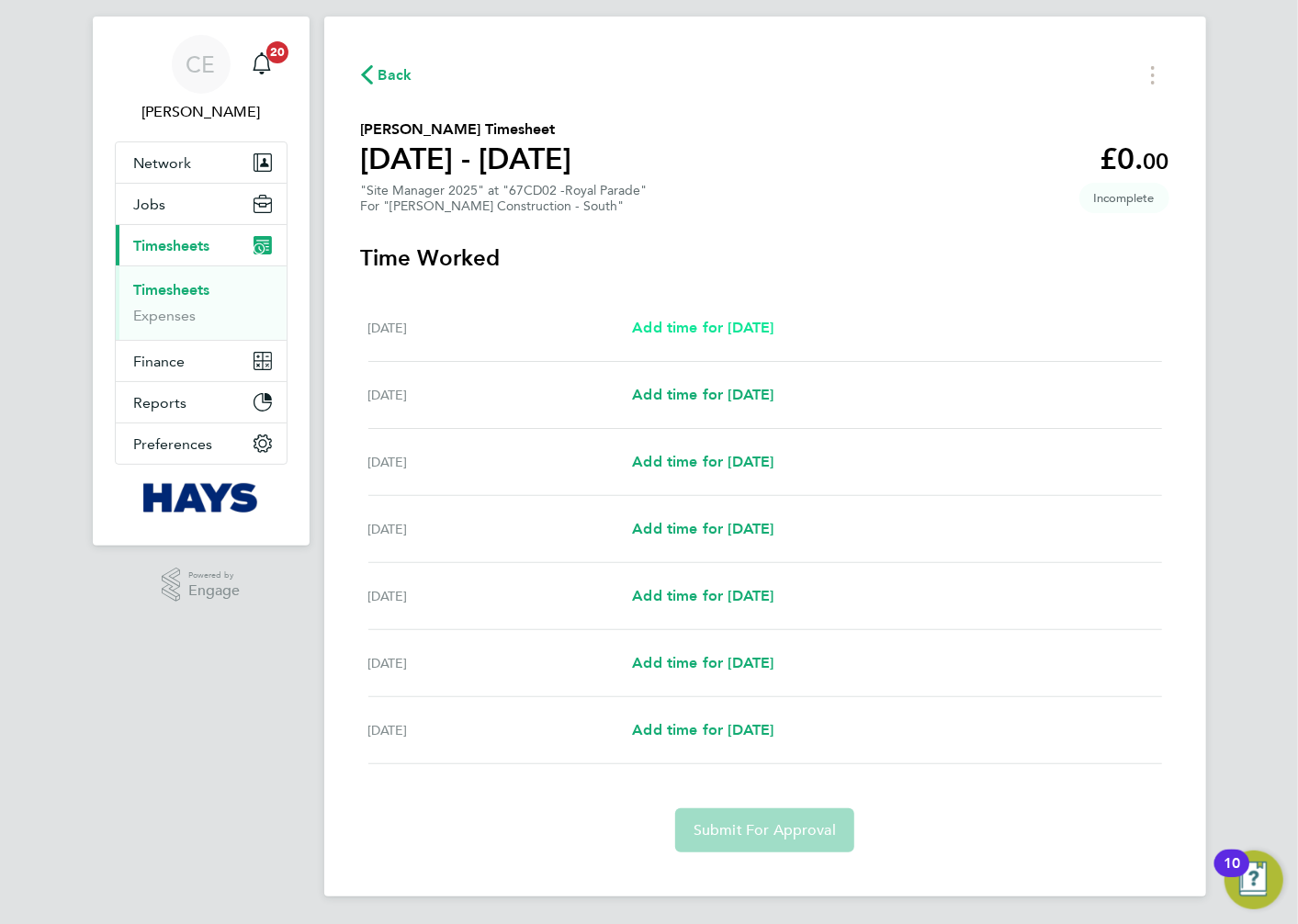
click at [708, 322] on span "Add time for [DATE]" at bounding box center [703, 328] width 142 height 18
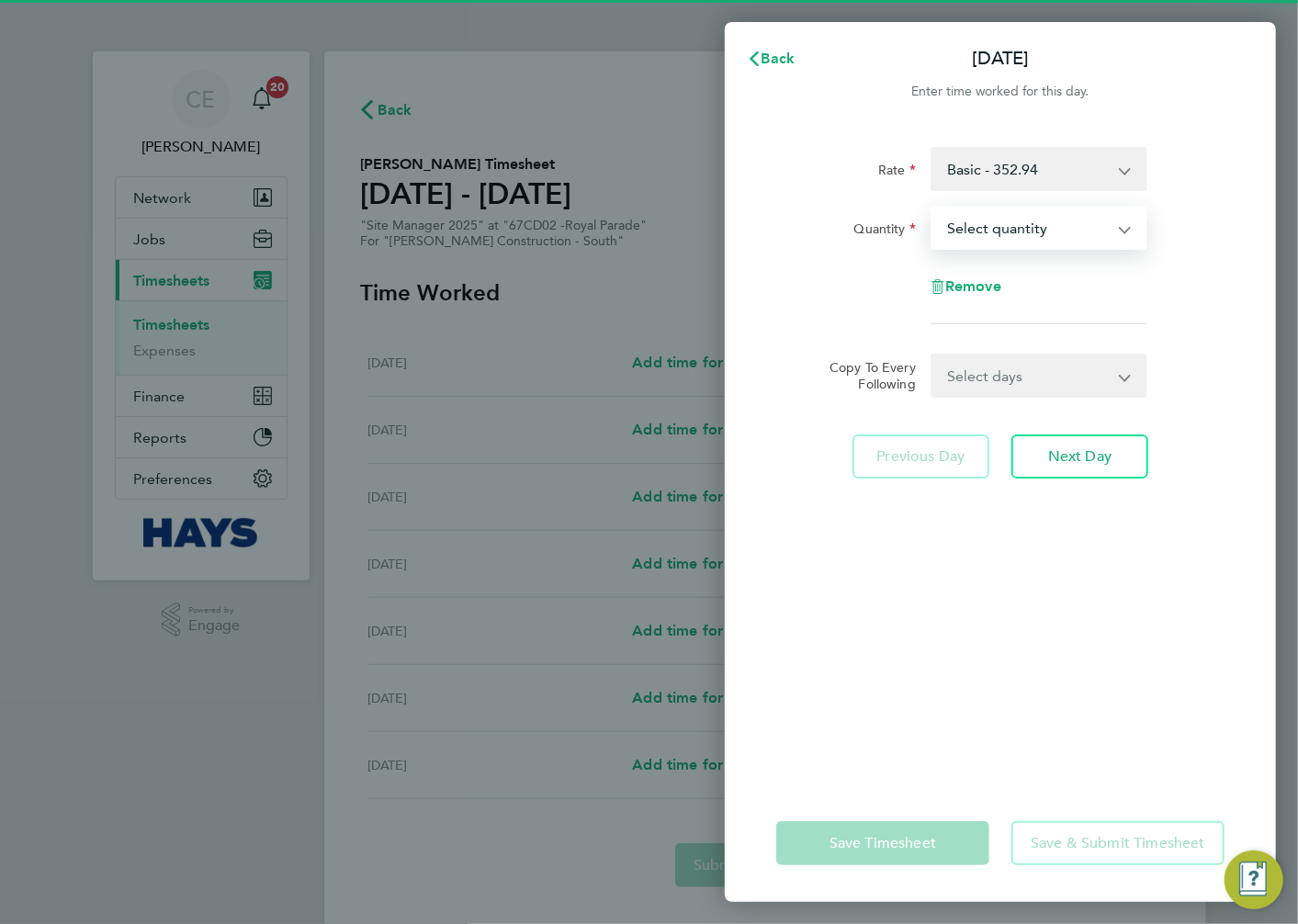
drag, startPoint x: 1041, startPoint y: 231, endPoint x: 1042, endPoint y: 249, distance: 18.0
click at [1041, 231] on select "Select quantity 0.5 1" at bounding box center [1028, 227] width 191 height 41
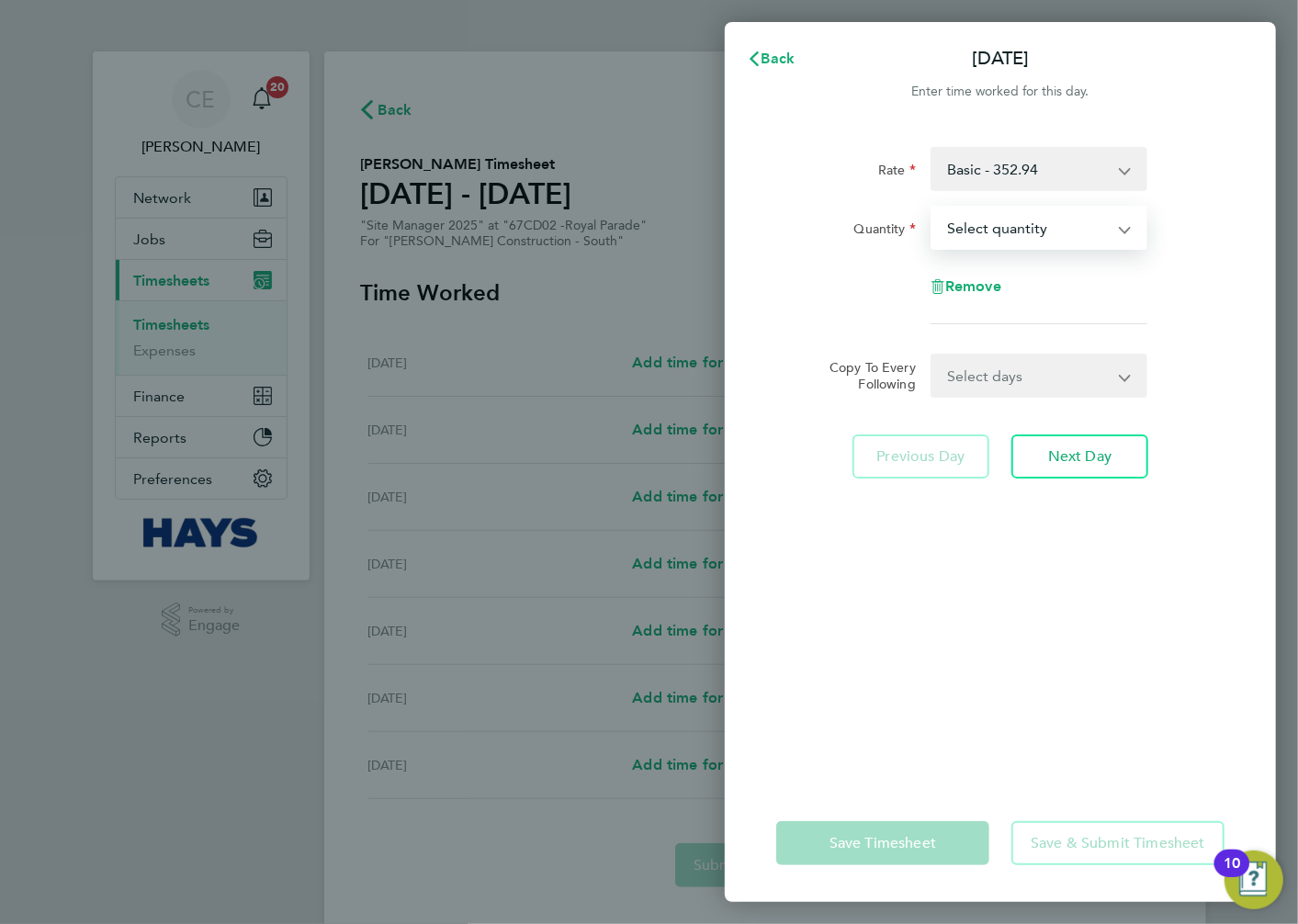
select select "1"
click at [932, 207] on select "Select quantity 0.5 1" at bounding box center [1028, 227] width 191 height 41
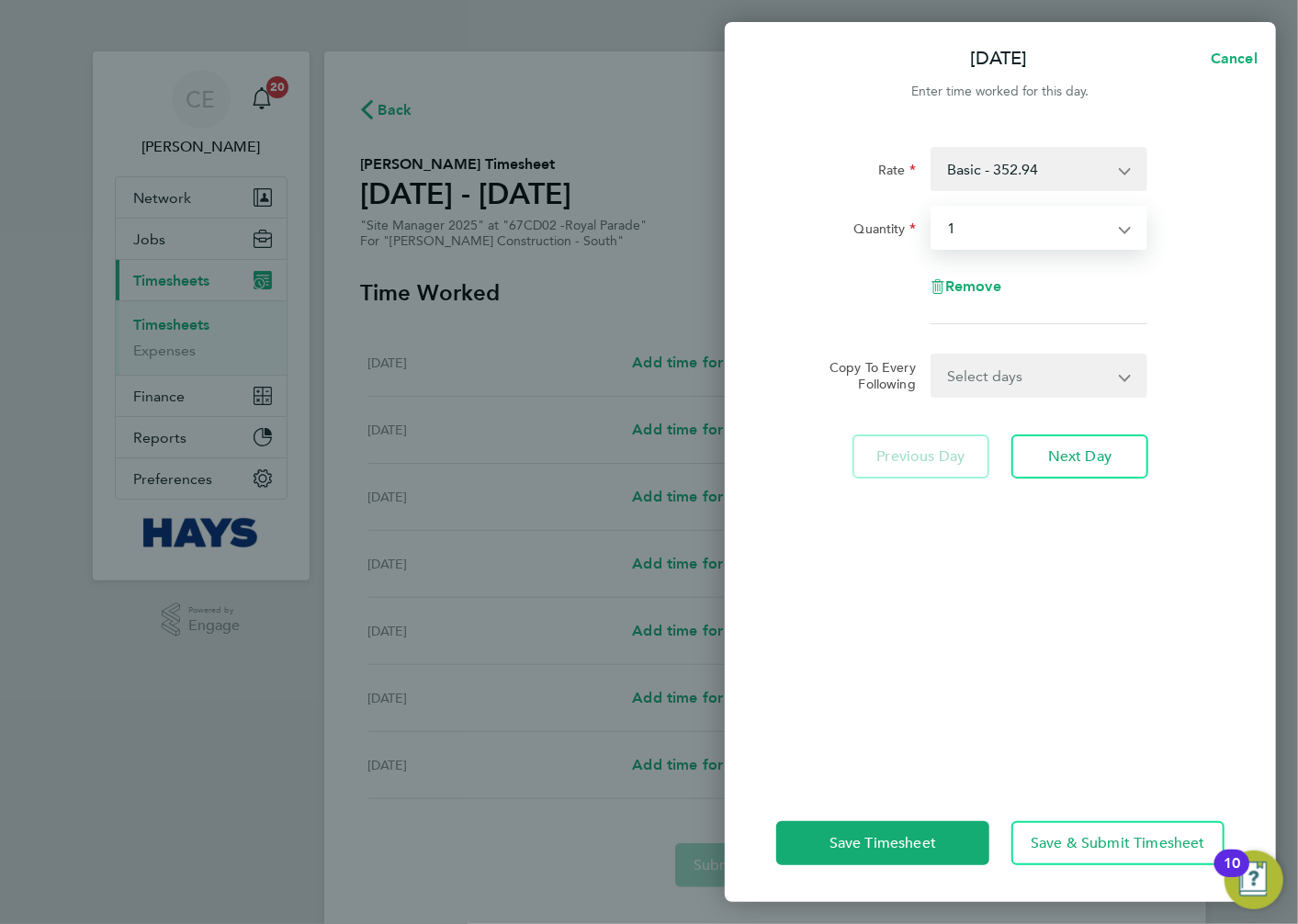
click at [1045, 172] on select "Basic - 352.94 Bank Holiday - Daily - 705.88 [DATE] - Daily - 705.88 [DATE] - D…" at bounding box center [1028, 168] width 191 height 41
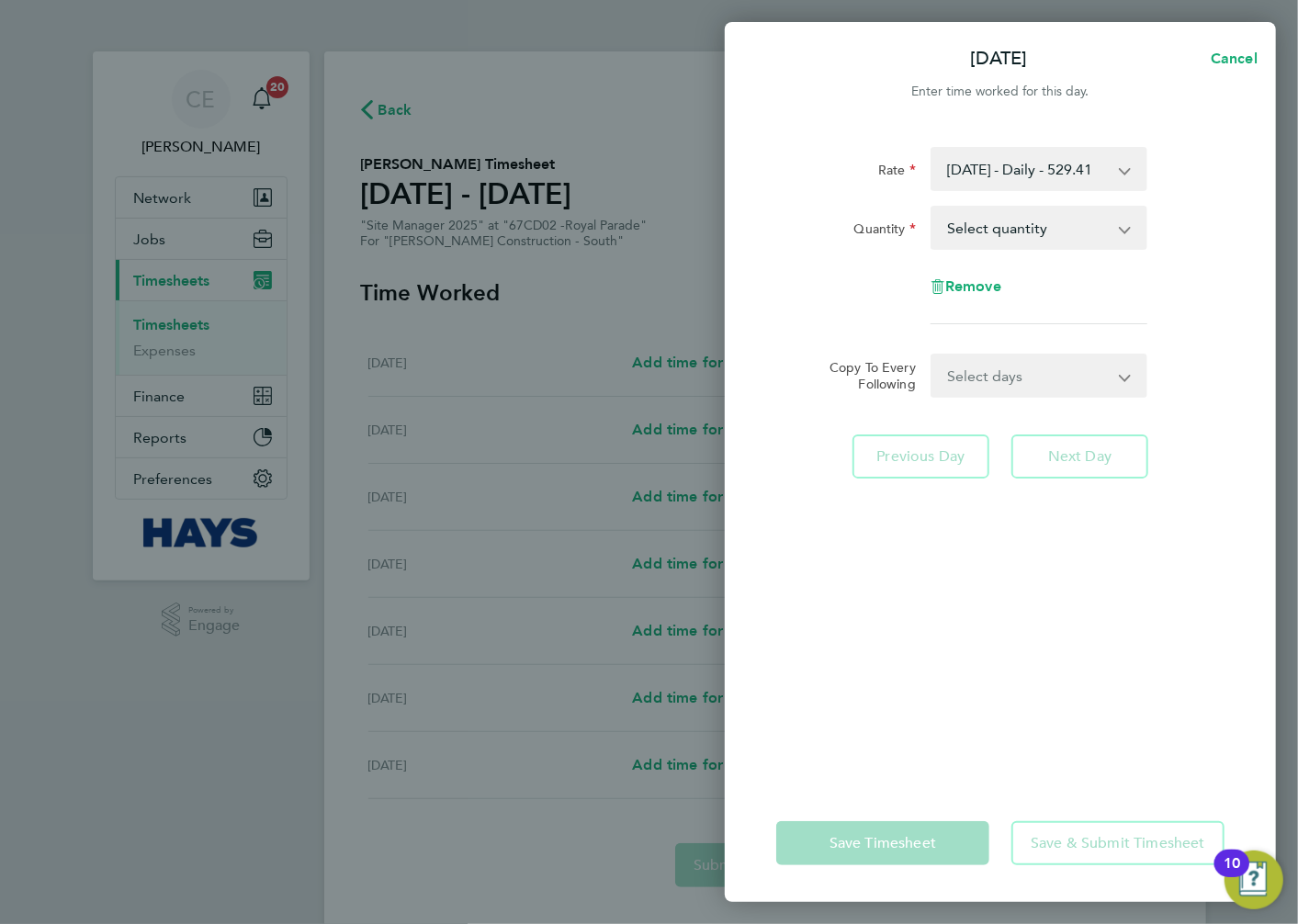
drag, startPoint x: 1041, startPoint y: 230, endPoint x: 1048, endPoint y: 248, distance: 19.3
click at [1041, 230] on select "Select quantity 0.5 1" at bounding box center [1028, 227] width 191 height 41
select select "1"
click at [932, 207] on select "Select quantity 0.5 1" at bounding box center [1028, 227] width 191 height 41
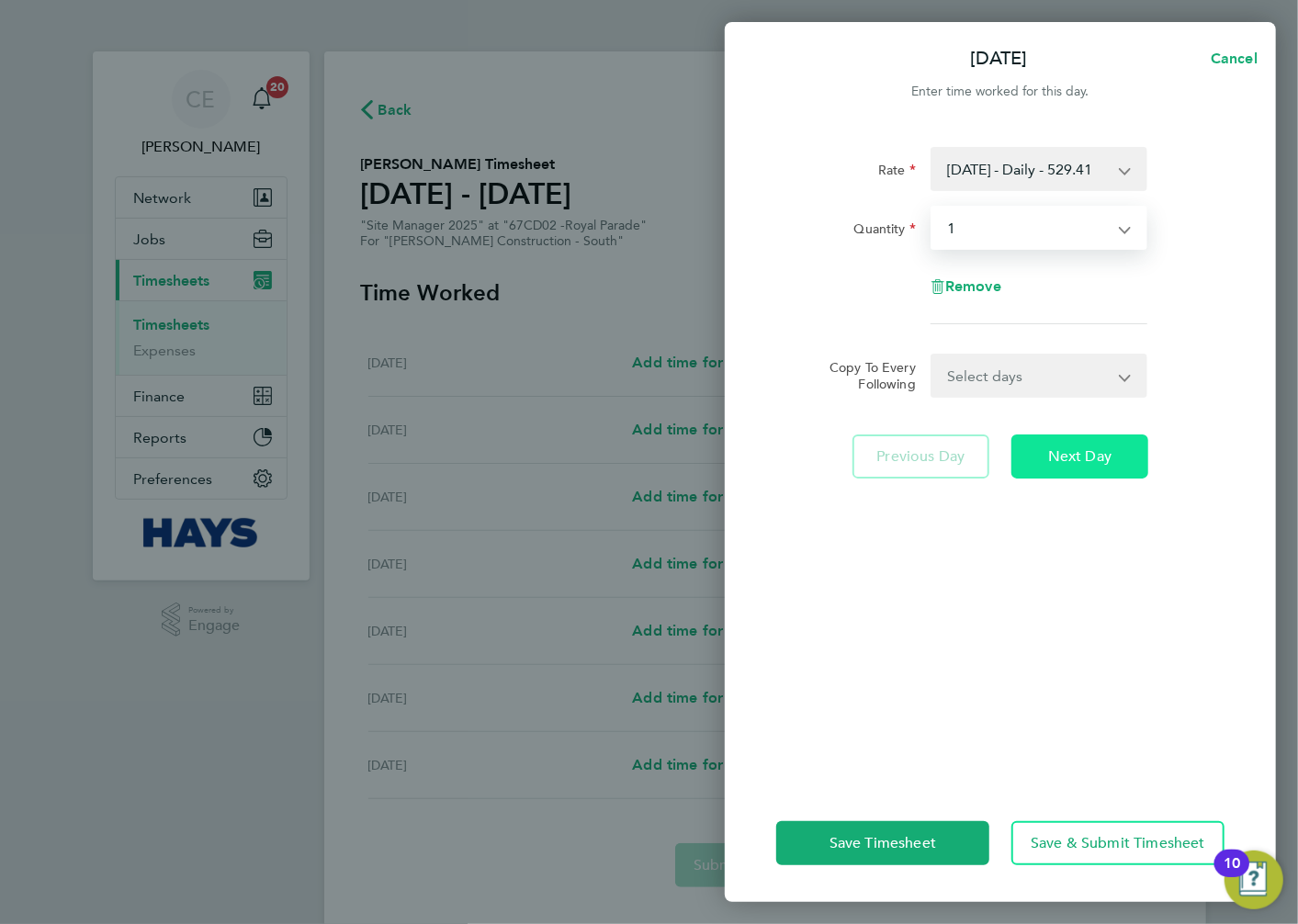
click at [1085, 468] on button "Next Day" at bounding box center [1080, 457] width 137 height 44
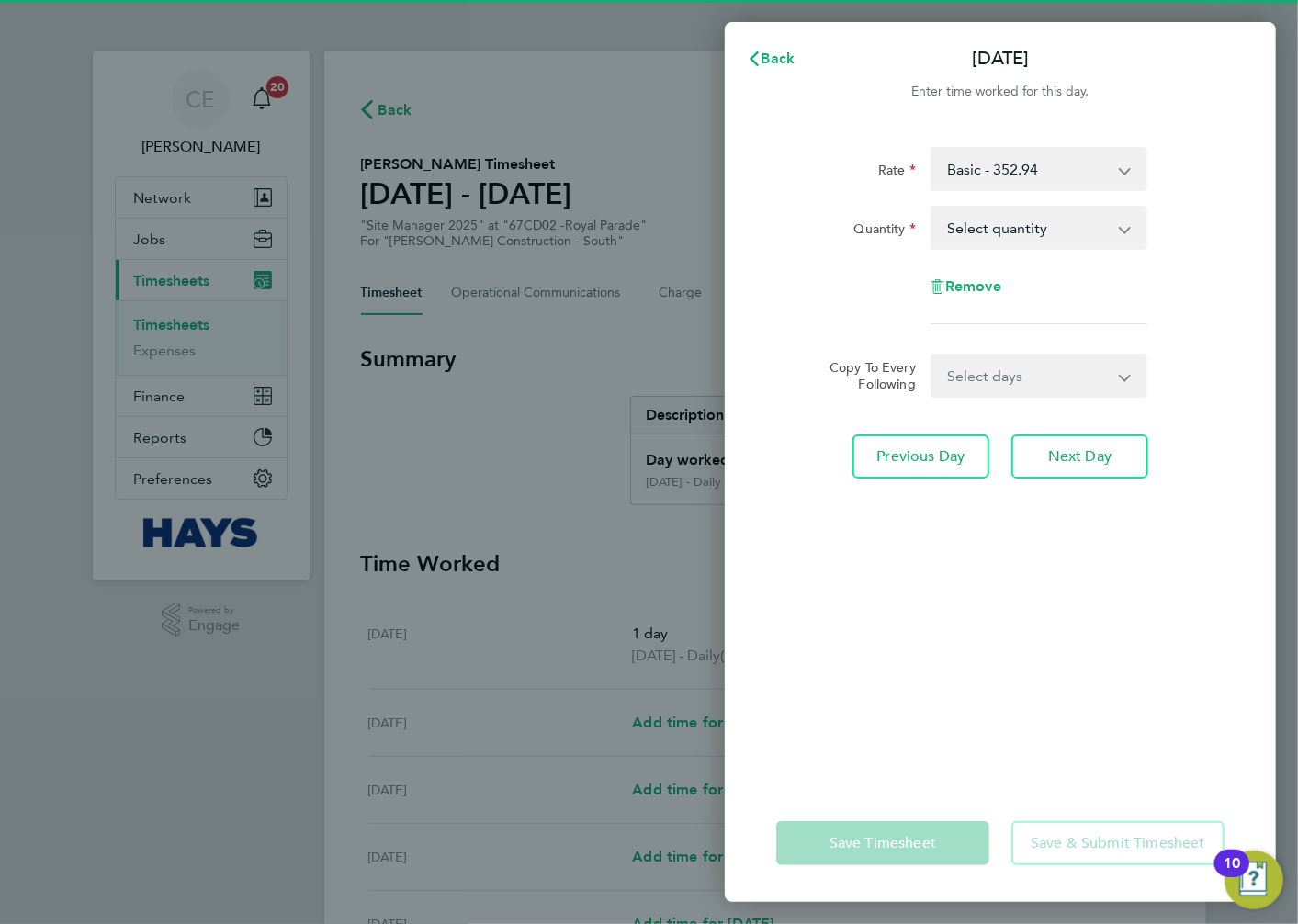
click at [1042, 236] on select "Select quantity 0.5 1" at bounding box center [1028, 227] width 191 height 41
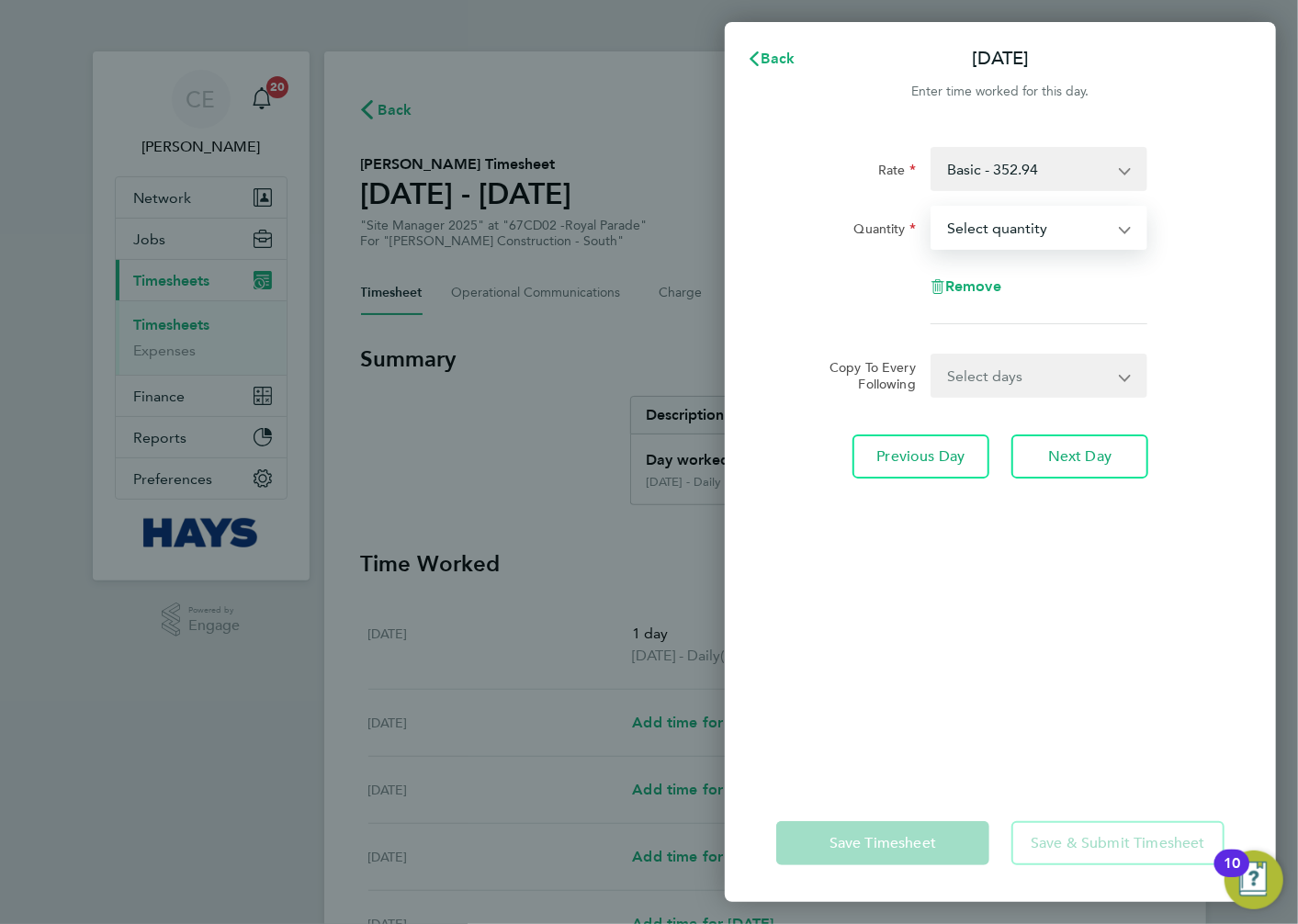
select select "1"
click at [932, 207] on select "Select quantity 0.5 1" at bounding box center [1028, 227] width 191 height 41
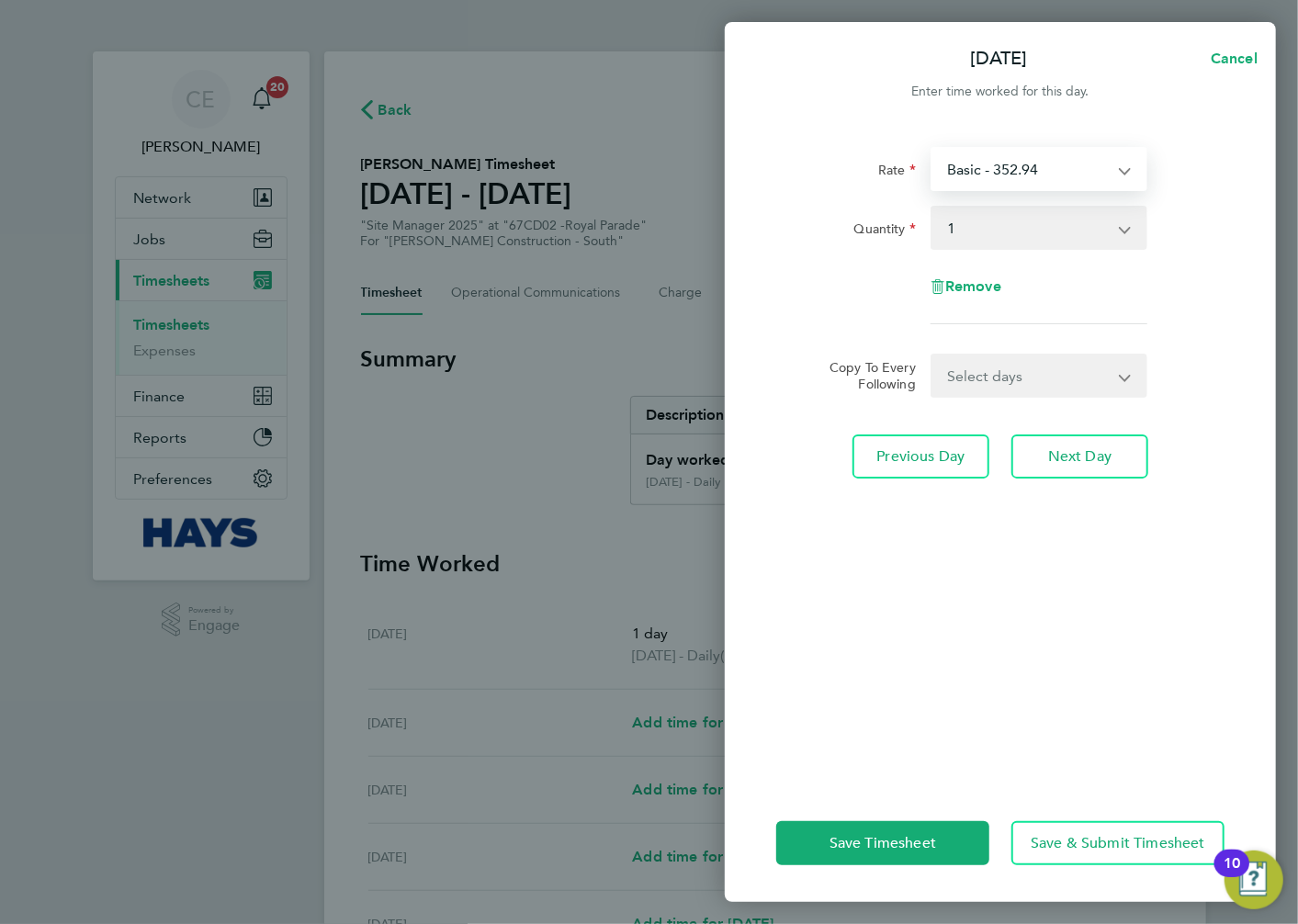
click at [1046, 177] on select "Basic - 352.94 Bank Holiday - Daily - 705.88 [DATE] - Daily - 705.88 [DATE] - D…" at bounding box center [1028, 168] width 191 height 41
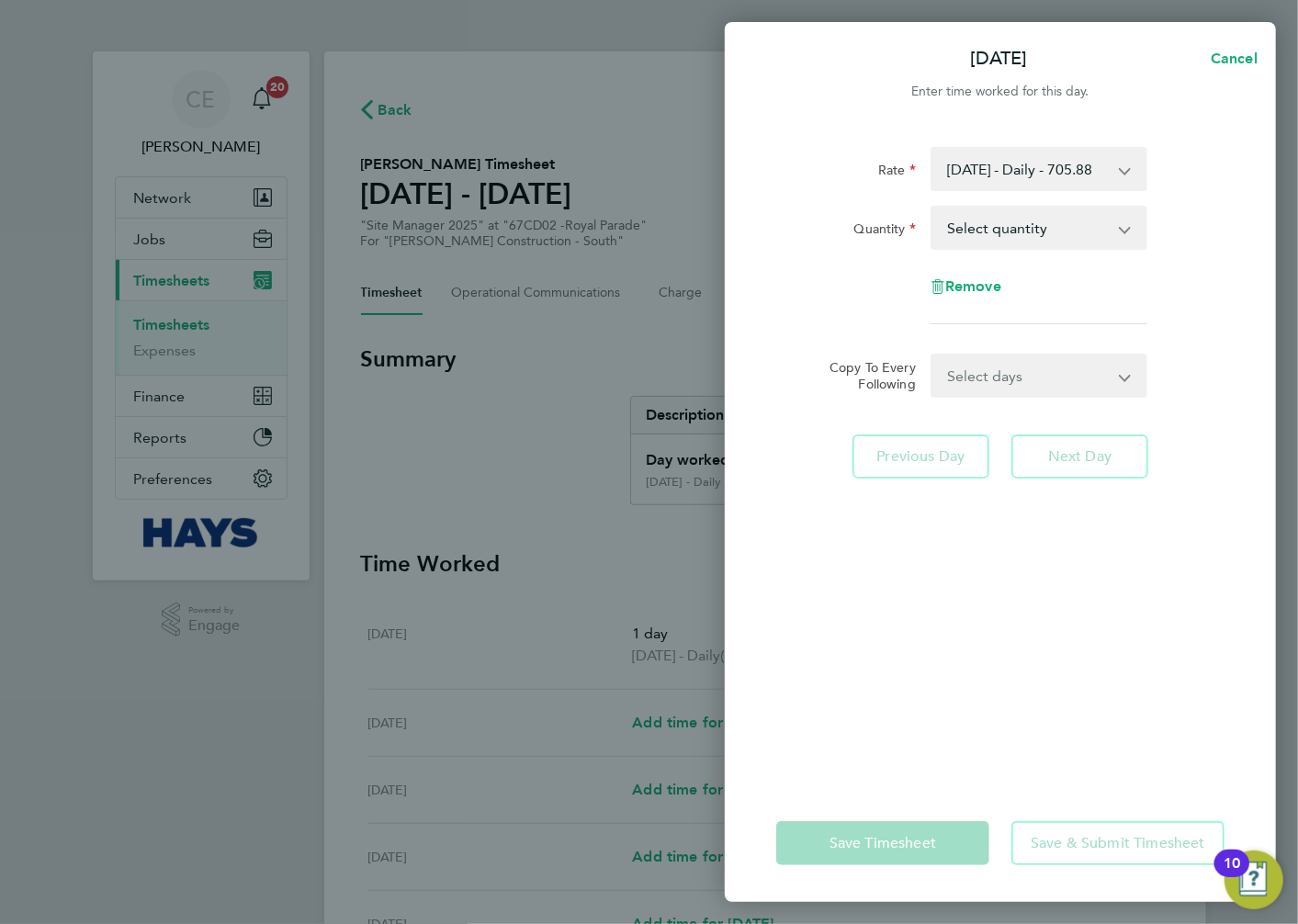
click at [1164, 272] on div "Remove" at bounding box center [1000, 286] width 463 height 44
drag, startPoint x: 1091, startPoint y: 236, endPoint x: 1094, endPoint y: 251, distance: 15.3
click at [1089, 236] on select "Select quantity 0.5 1" at bounding box center [1028, 227] width 191 height 41
select select "1"
click at [932, 207] on select "Select quantity 0.5 1" at bounding box center [1028, 227] width 191 height 41
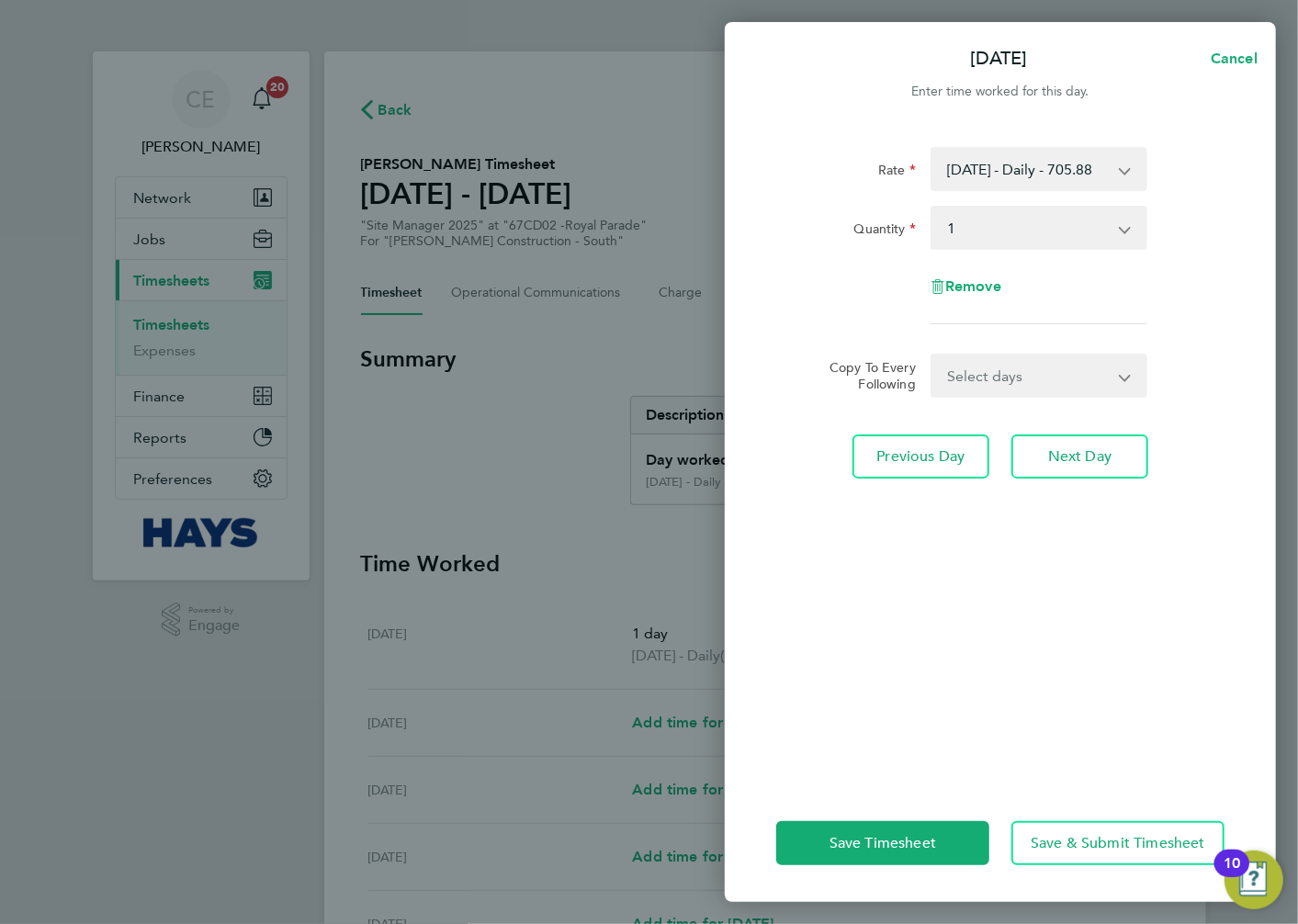
click at [1223, 291] on div "Remove" at bounding box center [1000, 286] width 463 height 44
click at [926, 828] on button "Save Timesheet" at bounding box center [883, 843] width 213 height 44
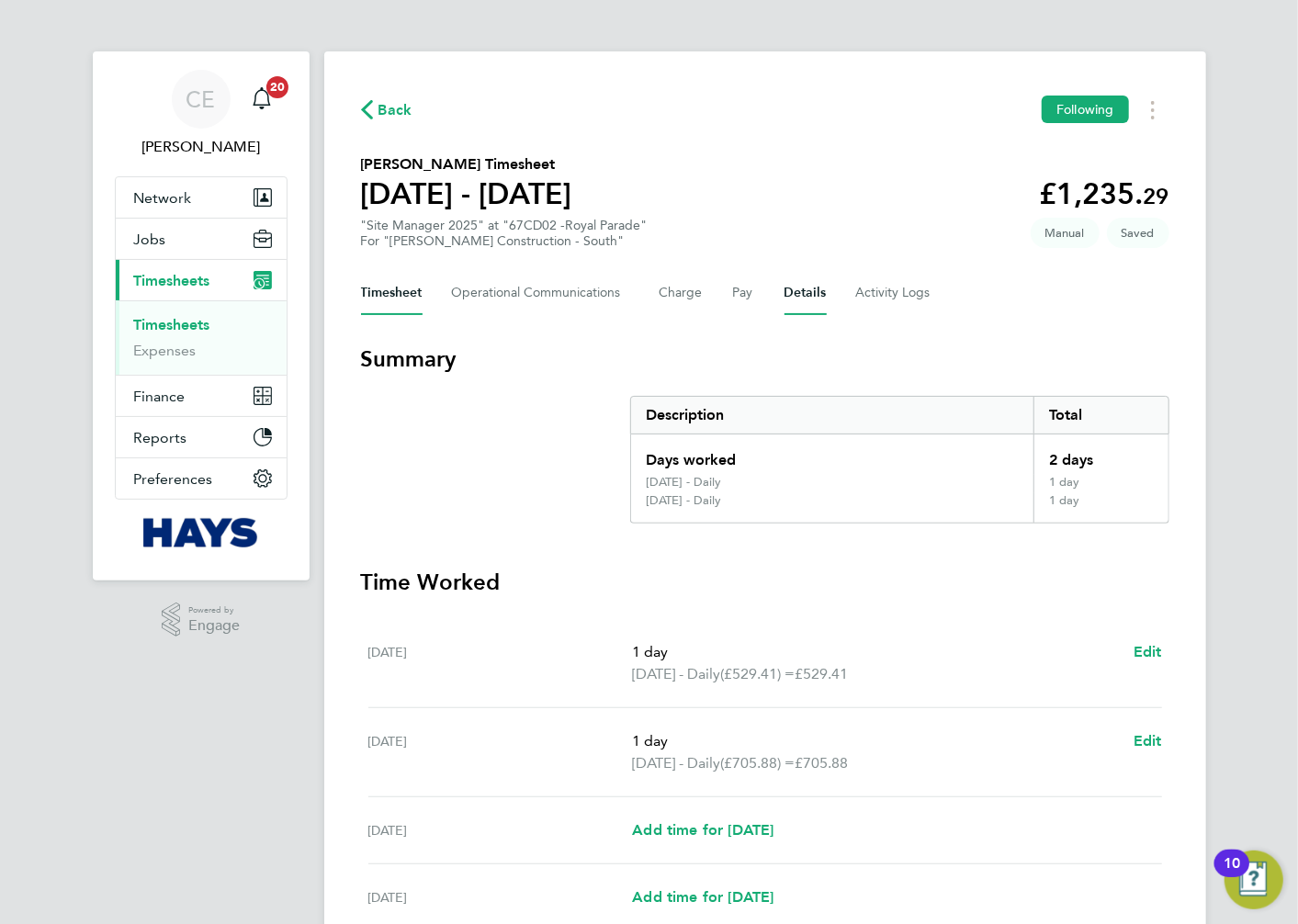
click at [787, 286] on button "Details" at bounding box center [806, 293] width 42 height 44
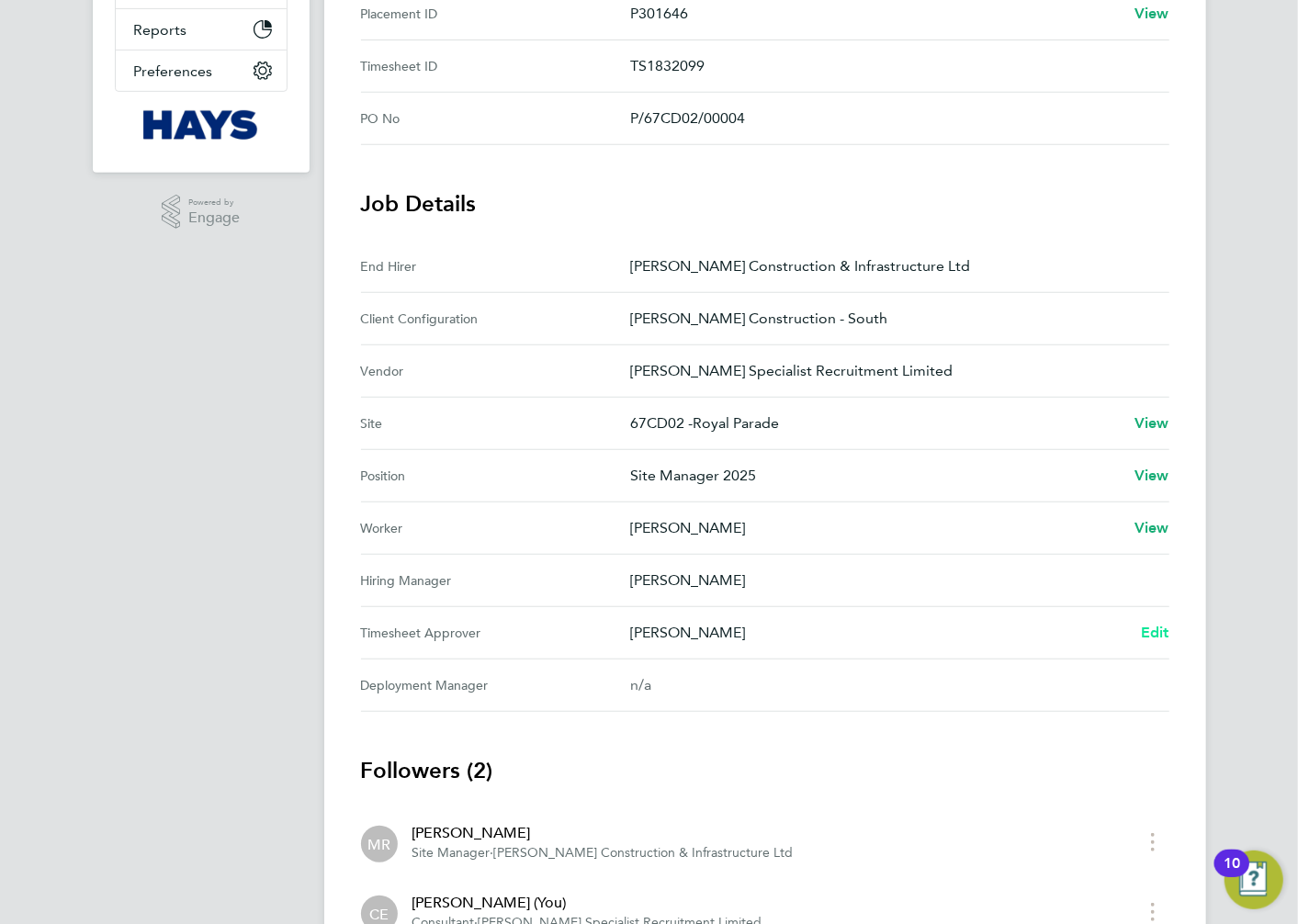
click at [1150, 629] on span "Edit" at bounding box center [1155, 633] width 29 height 18
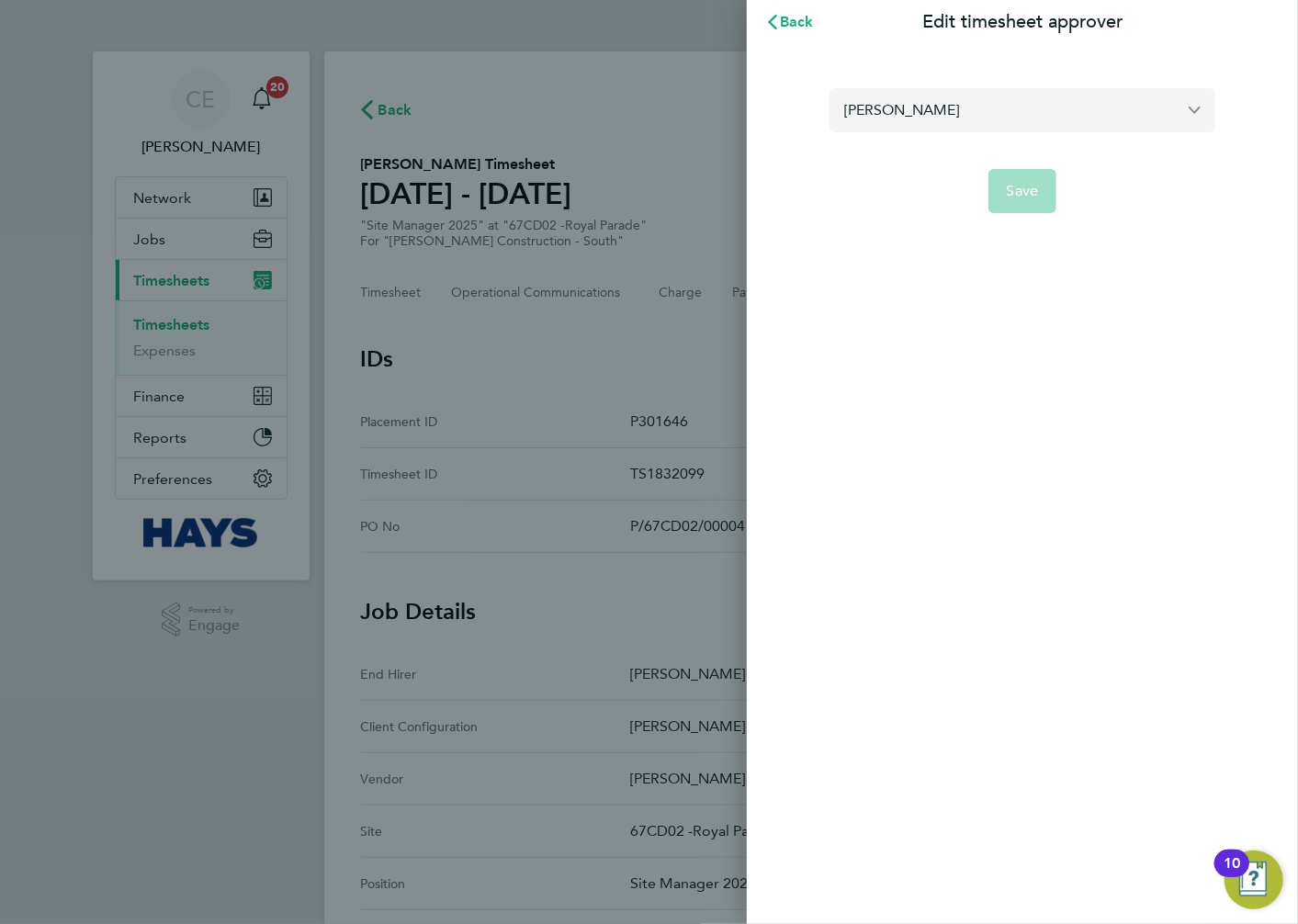
click at [895, 123] on input "[PERSON_NAME]" at bounding box center [1022, 109] width 386 height 43
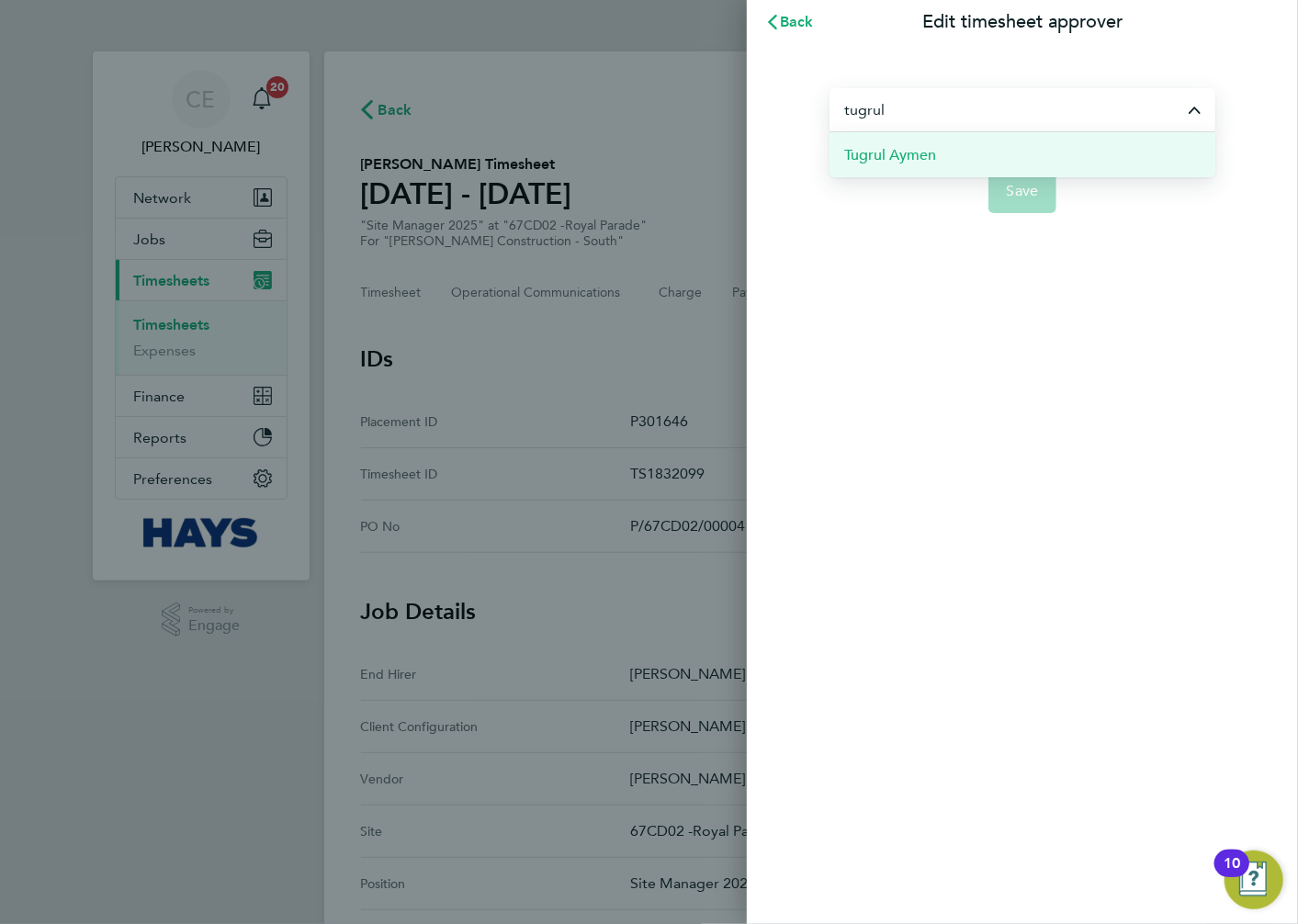
click at [965, 145] on li "Tugrul Aymen" at bounding box center [1022, 154] width 386 height 45
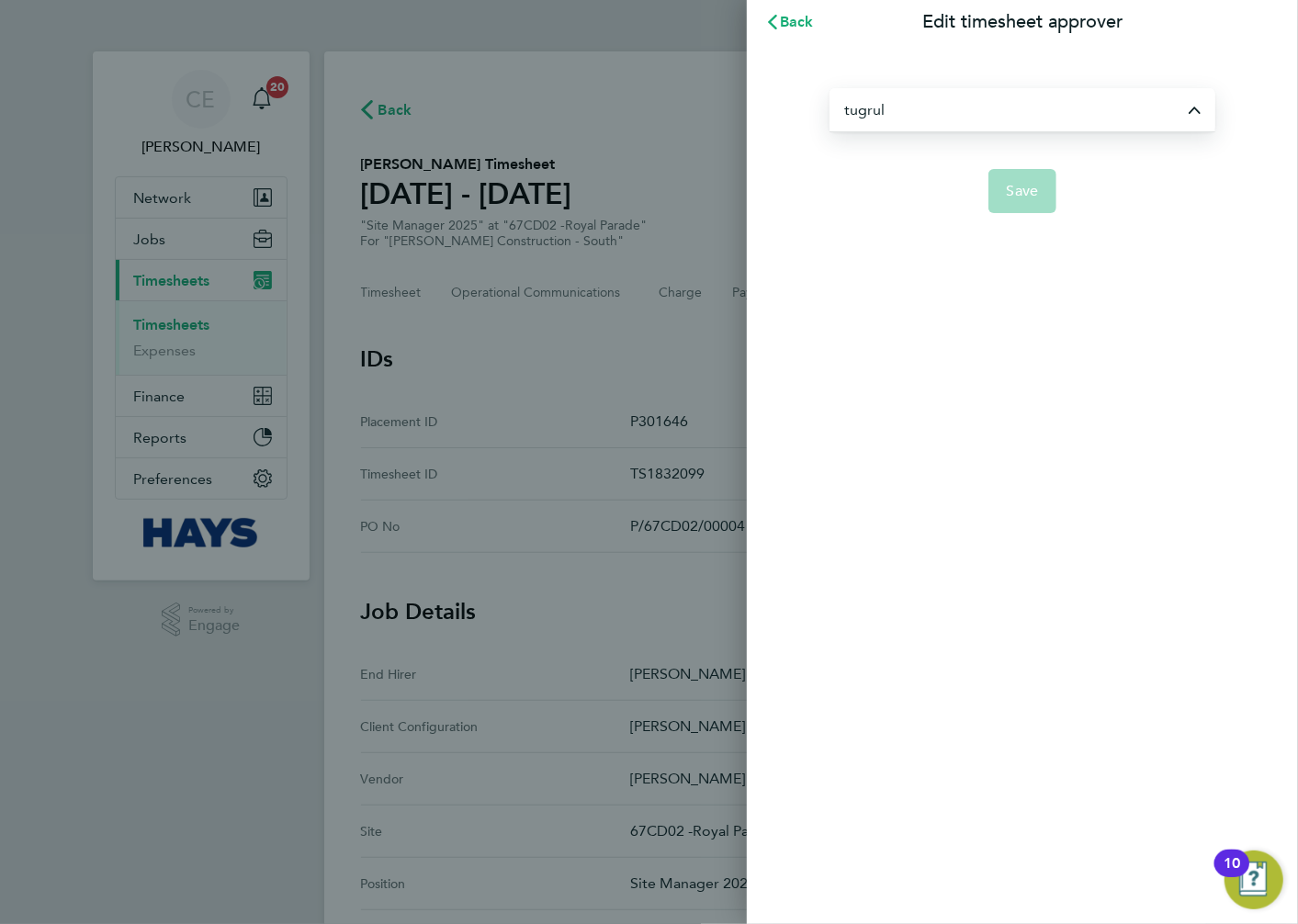
type input "Tugrul Aymen"
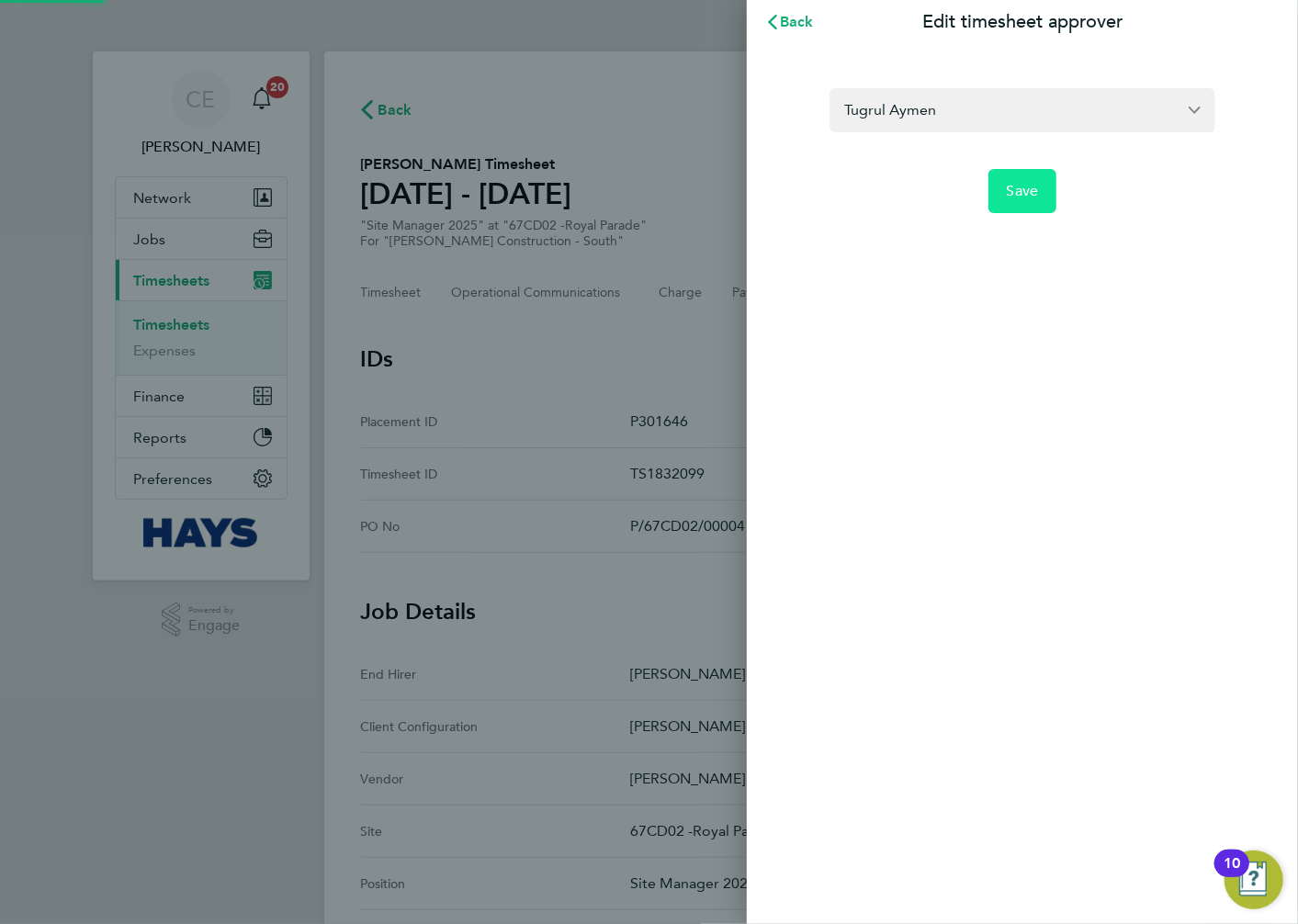
click at [1025, 197] on span "Save" at bounding box center [1023, 190] width 32 height 18
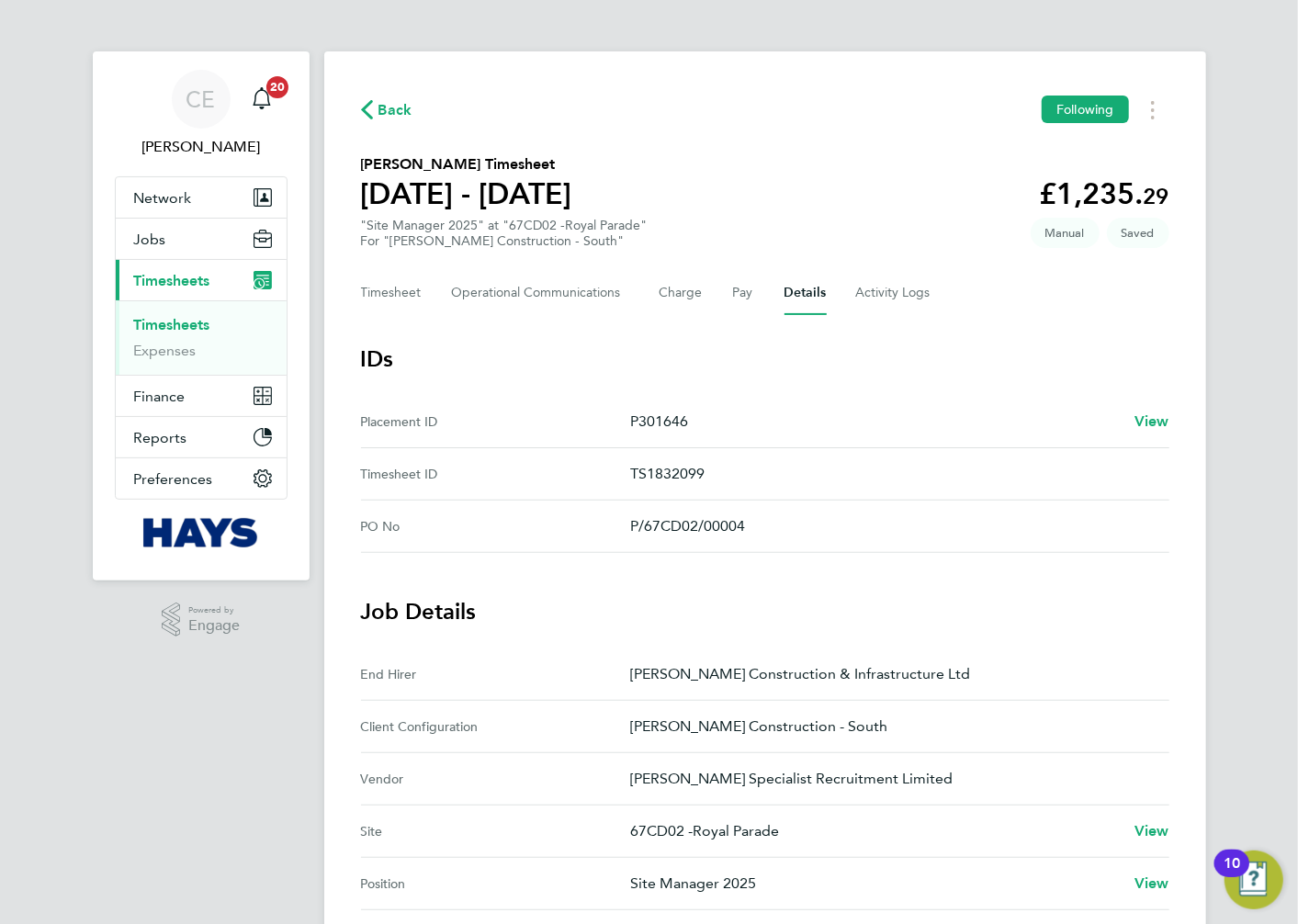
click at [325, 288] on div "Back Following [PERSON_NAME] Timesheet [DATE] - [DATE] £1,235. 29 "Site Manager…" at bounding box center [765, 751] width 882 height 1398
click at [412, 303] on button "Timesheet" at bounding box center [392, 293] width 62 height 44
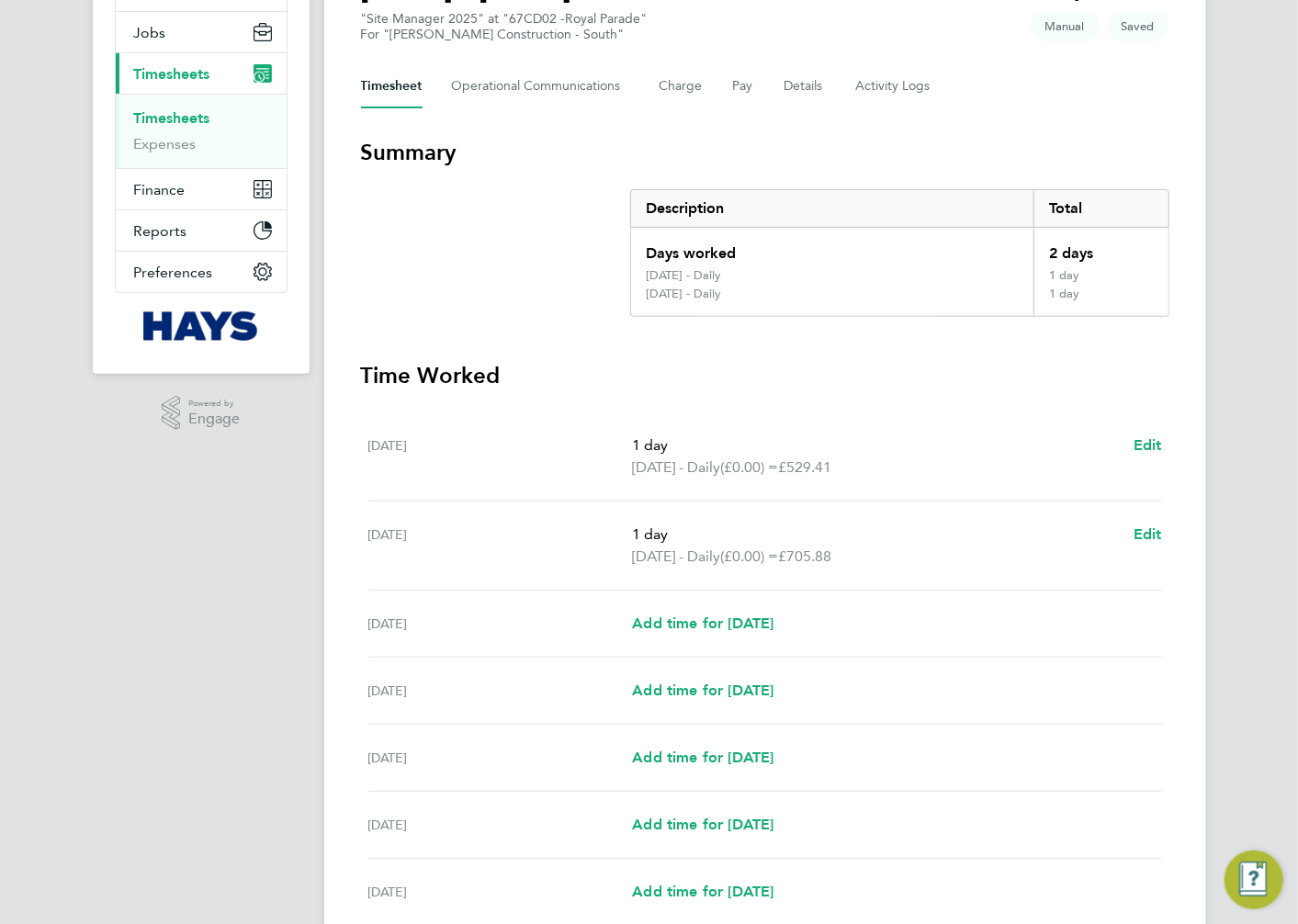
scroll to position [369, 0]
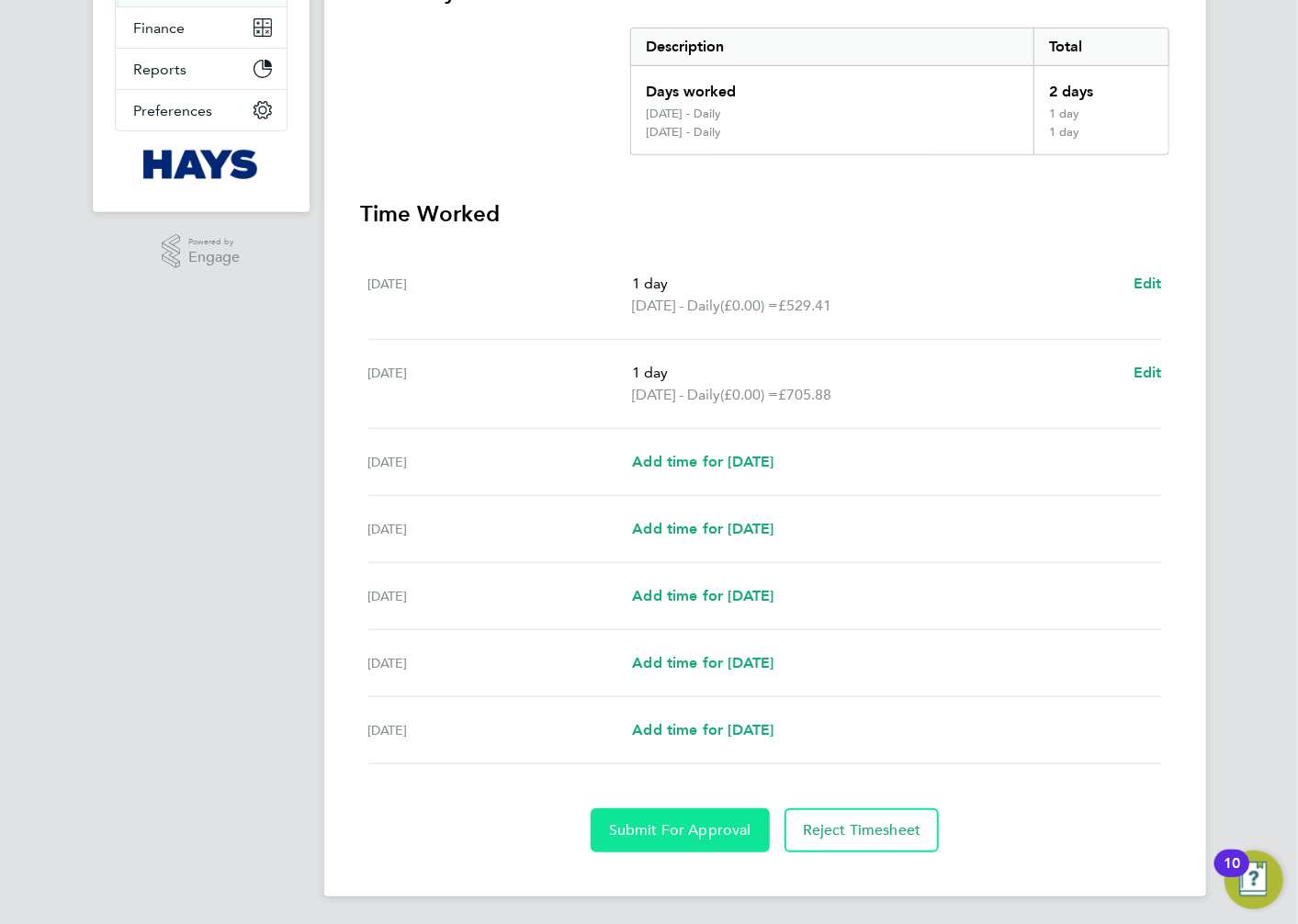
click at [685, 818] on button "Submit For Approval" at bounding box center [681, 830] width 179 height 44
